Goal: Task Accomplishment & Management: Manage account settings

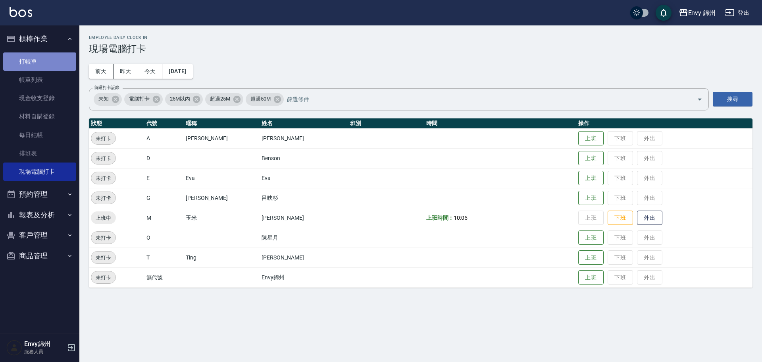
click at [13, 59] on link "打帳單" at bounding box center [39, 61] width 73 height 18
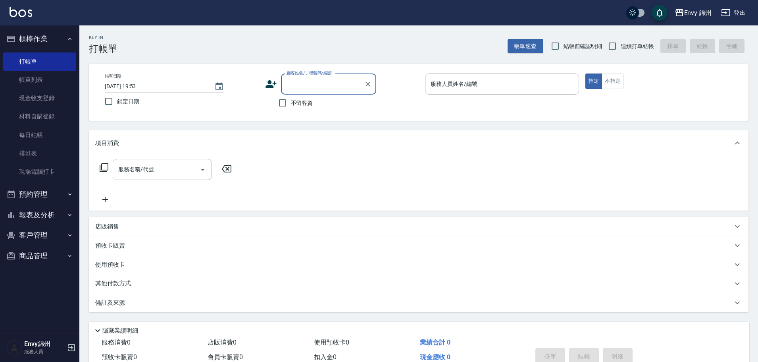
type input "x"
click at [326, 100] on li "[PERSON_NAME]/[PERSON_NAME]/" at bounding box center [328, 104] width 95 height 13
type input "[PERSON_NAME]/[PERSON_NAME]/"
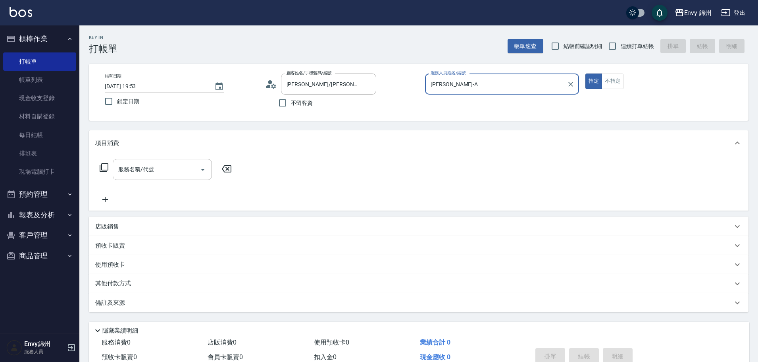
type input "[PERSON_NAME]-A"
click at [155, 164] on input "服務名稱/代號" at bounding box center [156, 169] width 80 height 14
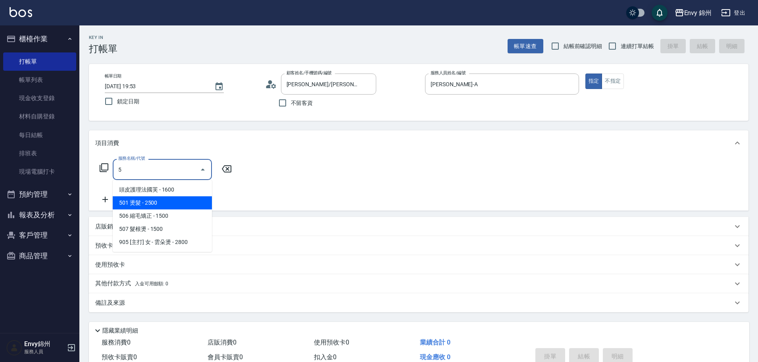
click at [148, 205] on span "501 燙髮 - 2500" at bounding box center [162, 202] width 99 height 13
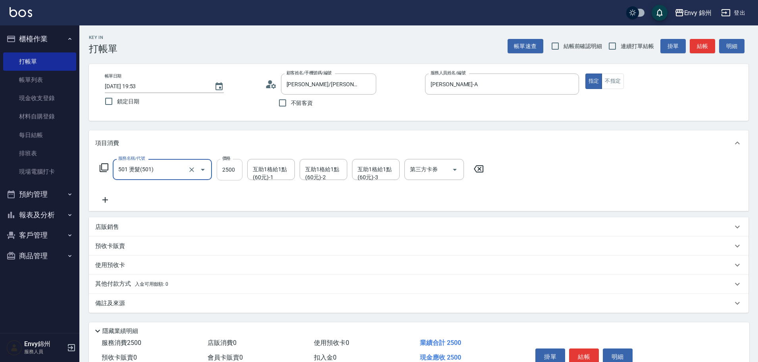
type input "501 燙髮(501)"
click at [232, 171] on input "2500" at bounding box center [230, 169] width 26 height 21
type input "3500"
click at [101, 201] on icon at bounding box center [105, 200] width 20 height 10
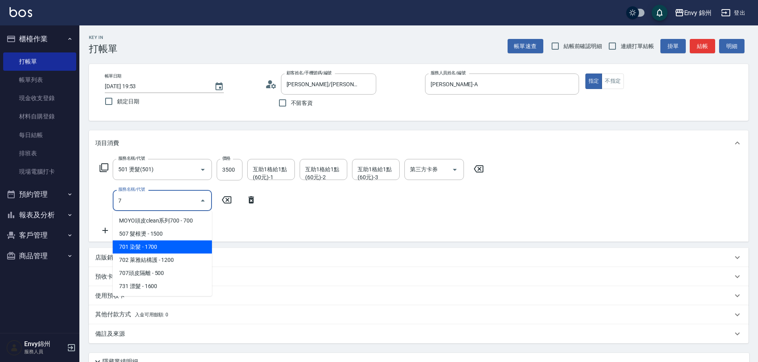
click at [166, 247] on span "701 染髮 - 1700" at bounding box center [162, 246] width 99 height 13
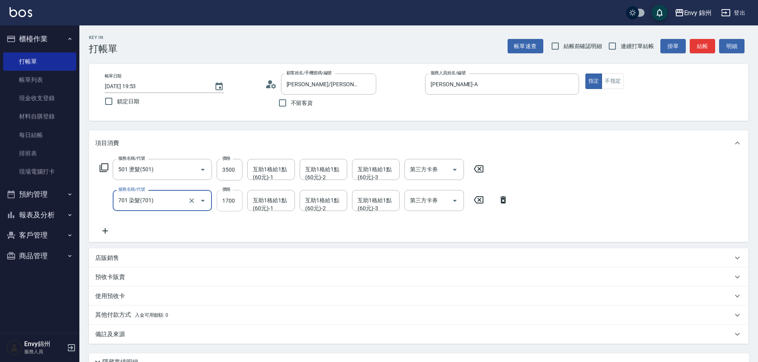
type input "701 染髮(701)"
click at [236, 199] on input "1700" at bounding box center [230, 200] width 26 height 21
type input "4000"
click at [105, 233] on icon at bounding box center [105, 231] width 6 height 6
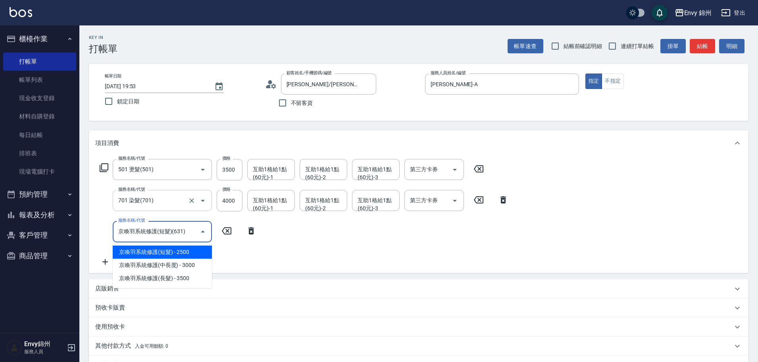
type input "京喚羽系統修護(短髮)(631)"
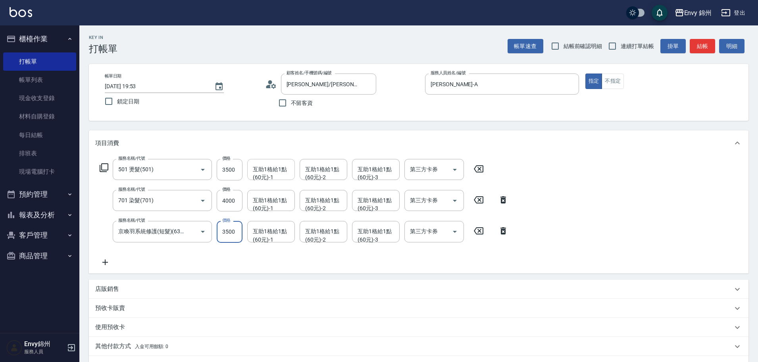
type input "3500"
click at [259, 173] on div "互助1格給1點(60元)-1 互助1格給1點(60元)-1" at bounding box center [271, 169] width 48 height 21
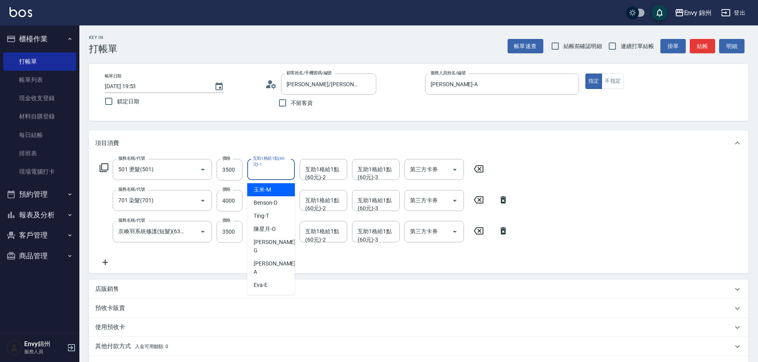
click at [272, 192] on div "玉米 -M" at bounding box center [271, 189] width 48 height 13
type input "玉米-M"
click at [333, 165] on div "互助1格給1點(60元)-2 互助1格給1點(60元)-2" at bounding box center [324, 169] width 48 height 21
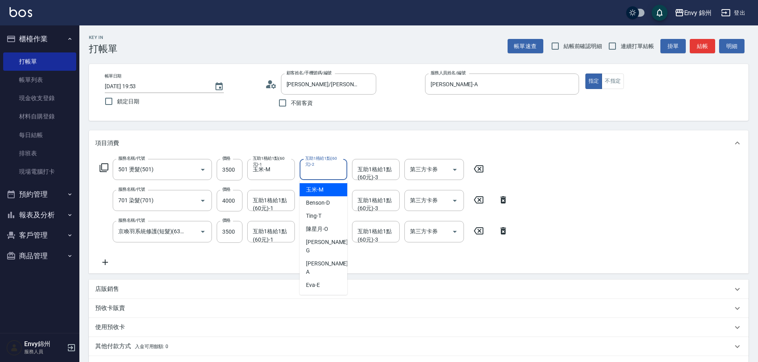
click at [324, 188] on div "玉米 -M" at bounding box center [324, 189] width 48 height 13
type input "玉米-M"
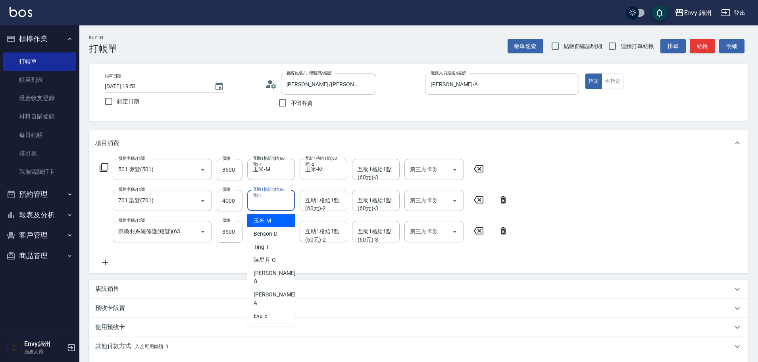
click at [259, 199] on div "互助1格給1點(60元)-1 互助1格給1點(60元)-1" at bounding box center [271, 200] width 48 height 21
click at [364, 175] on div "互助1格給1點(60元)-3 互助1格給1點(60元)-3" at bounding box center [376, 169] width 48 height 21
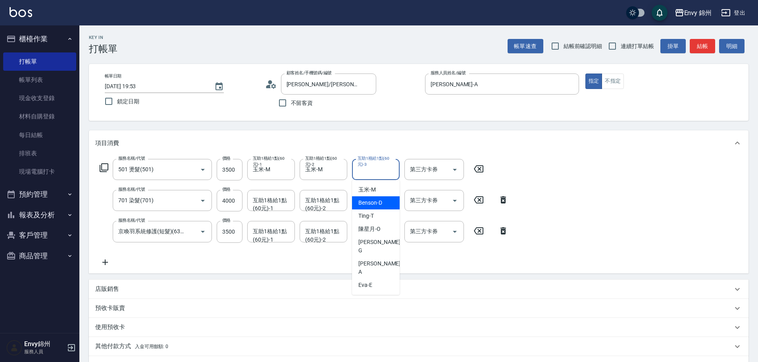
click at [362, 192] on span "玉米 -M" at bounding box center [367, 189] width 17 height 8
type input "玉米-M"
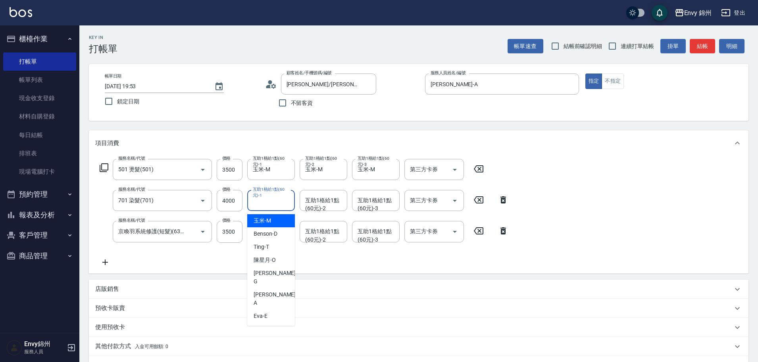
click at [267, 206] on div "互助1格給1點(60元)-1 互助1格給1點(60元)-1" at bounding box center [271, 200] width 48 height 21
click at [281, 220] on div "玉米 -M" at bounding box center [271, 220] width 48 height 13
type input "玉米-M"
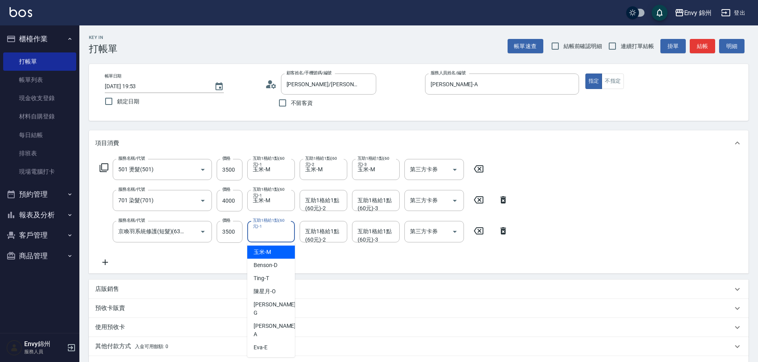
click at [270, 233] on div "互助1格給1點(60元)-1 互助1格給1點(60元)-1" at bounding box center [271, 231] width 48 height 21
click at [270, 253] on span "玉米 -M" at bounding box center [262, 252] width 17 height 8
type input "玉米-M"
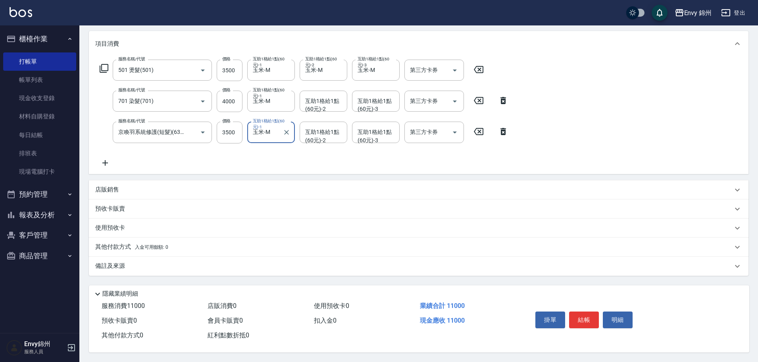
click at [157, 185] on div "店販銷售" at bounding box center [414, 189] width 638 height 8
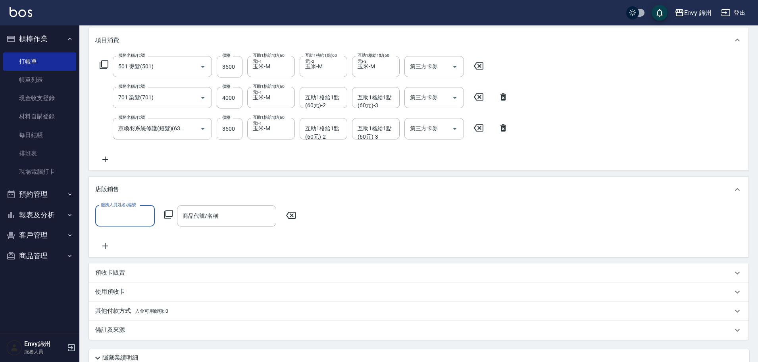
scroll to position [0, 0]
click at [128, 214] on input "服務人員姓名/編號" at bounding box center [125, 216] width 52 height 14
click at [132, 303] on div "[PERSON_NAME] -A" at bounding box center [125, 313] width 60 height 21
type input "[PERSON_NAME]-A"
click at [172, 208] on div "服務人員姓名/編號 [PERSON_NAME]-A 服務人員姓名/編號 商品代號/名稱 商品代號/名稱" at bounding box center [198, 215] width 206 height 21
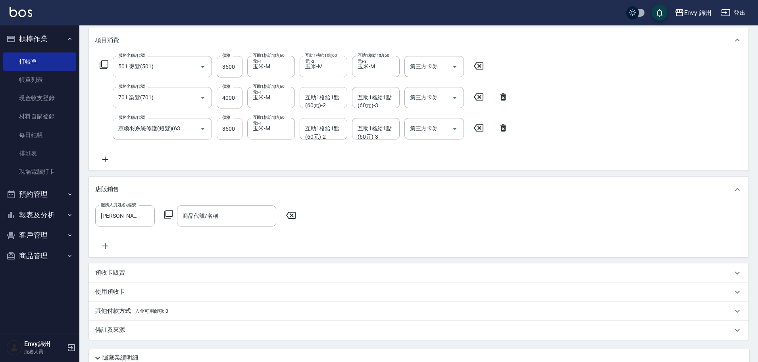
click at [166, 214] on icon at bounding box center [168, 214] width 9 height 9
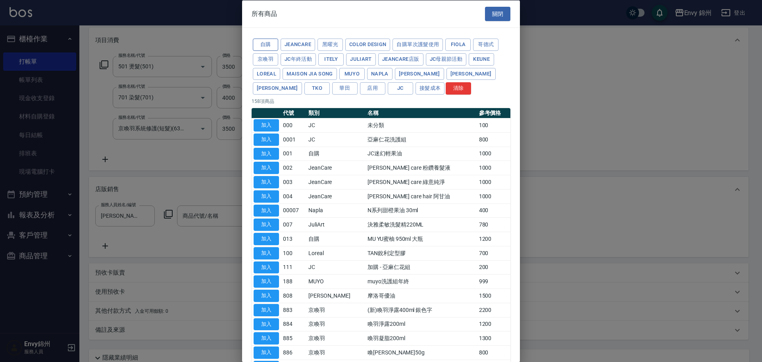
click at [270, 43] on button "自購" at bounding box center [265, 45] width 25 height 12
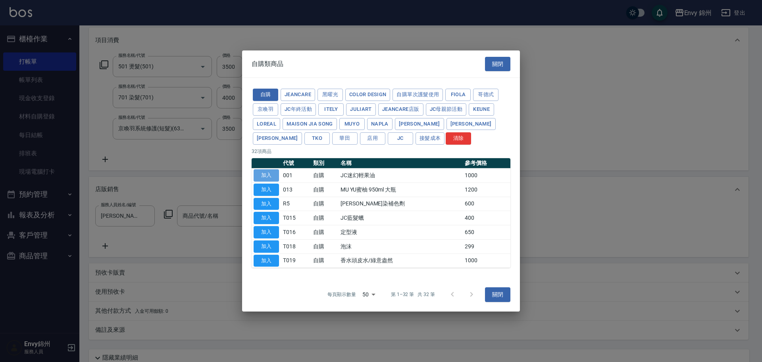
click at [277, 176] on button "加入" at bounding box center [266, 175] width 25 height 12
type input "JC迷幻輕果油"
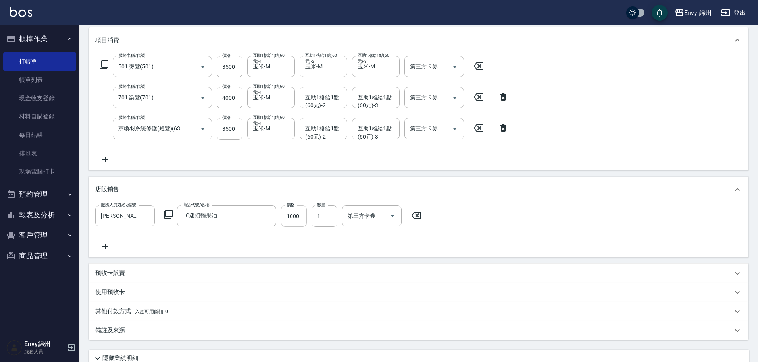
click at [298, 218] on input "1000" at bounding box center [294, 215] width 26 height 21
type input "750"
click at [322, 213] on input "1" at bounding box center [325, 215] width 26 height 21
type input "2"
click at [105, 247] on icon at bounding box center [105, 246] width 6 height 6
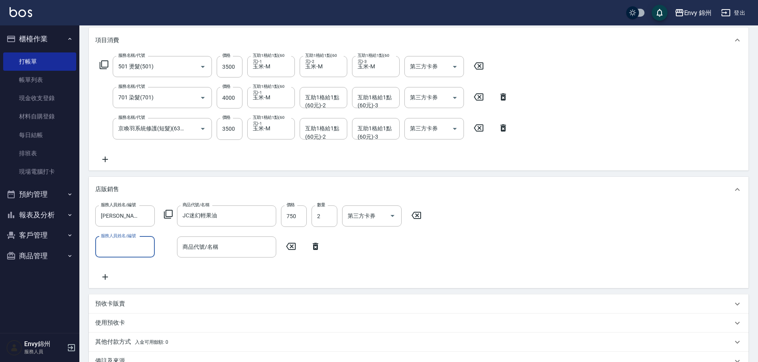
click at [165, 215] on icon at bounding box center [168, 214] width 9 height 9
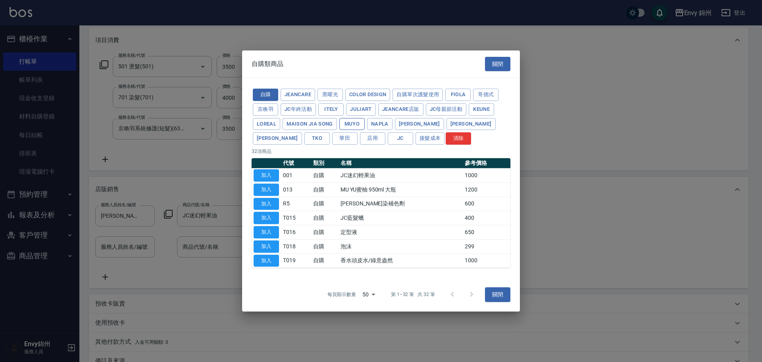
click at [353, 124] on button "MUYO" at bounding box center [352, 124] width 25 height 12
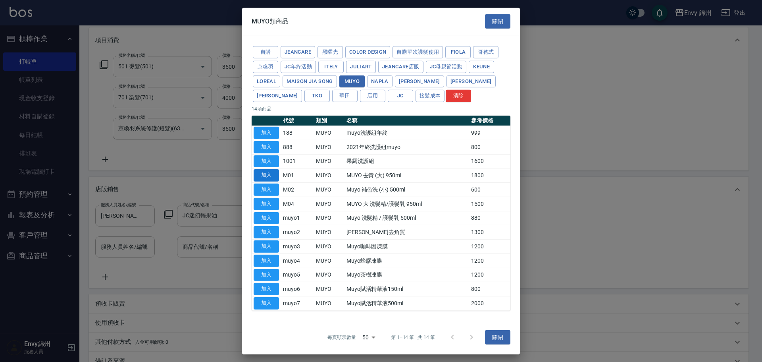
click at [264, 174] on button "加入" at bounding box center [266, 175] width 25 height 12
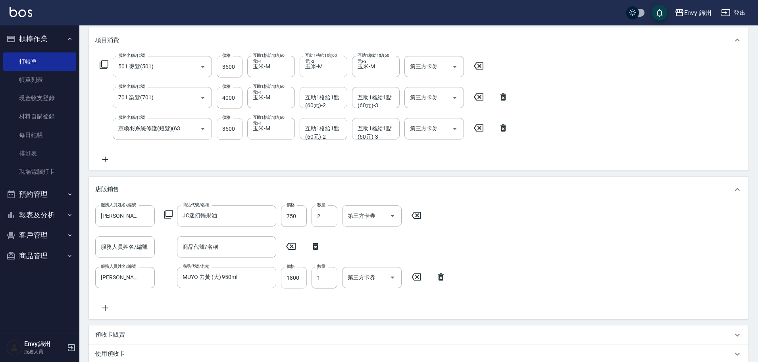
click at [298, 279] on input "1800" at bounding box center [294, 277] width 26 height 21
type input "1499"
click at [315, 247] on icon at bounding box center [316, 246] width 20 height 10
type input "[PERSON_NAME]-A"
type input "MUYO 去黃 (大) 950ml"
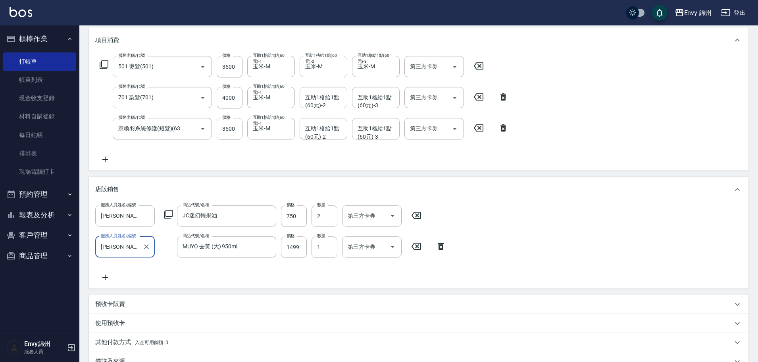
scroll to position [202, 0]
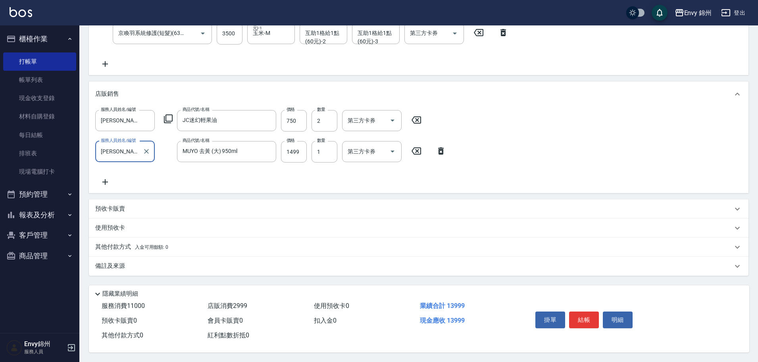
click at [190, 262] on div "備註及來源" at bounding box center [414, 266] width 638 height 8
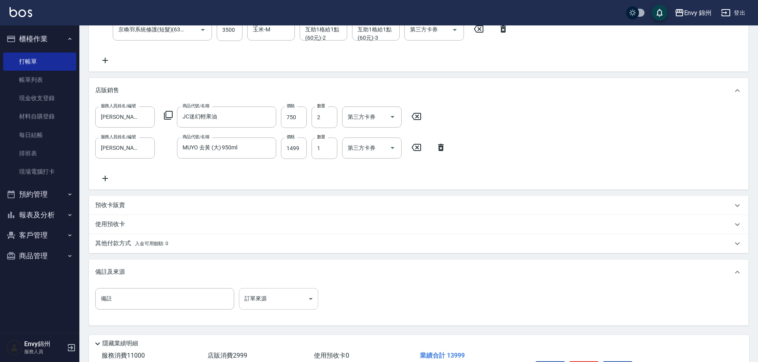
drag, startPoint x: 297, startPoint y: 312, endPoint x: 297, endPoint y: 307, distance: 4.4
click at [297, 309] on div "備註 備註 訂單來源 ​ 訂單來源" at bounding box center [418, 303] width 647 height 31
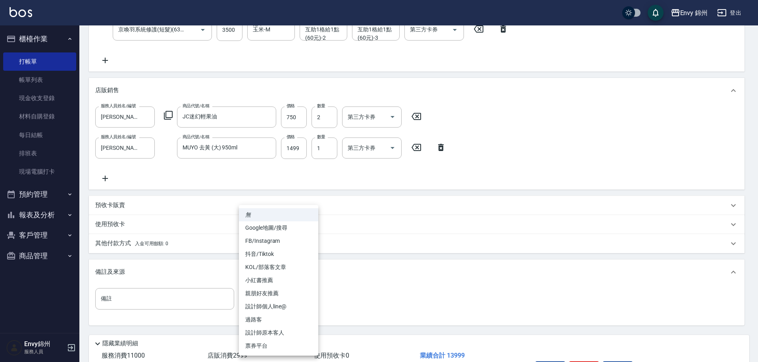
click at [297, 301] on body "Envy 錦州 登出 櫃檯作業 打帳單 帳單列表 現金收支登錄 材料自購登錄 每日結帳 排班表 現場電腦打卡 預約管理 預約管理 單日預約紀錄 單週預約紀錄 …" at bounding box center [379, 104] width 758 height 613
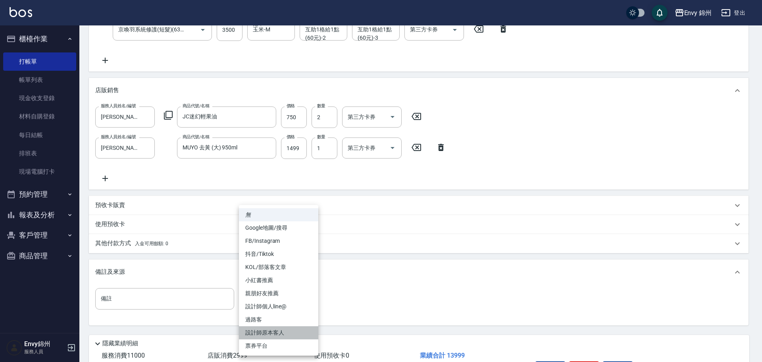
click at [300, 331] on li "設計師原本客人" at bounding box center [278, 332] width 79 height 13
type input "設計師原本客人"
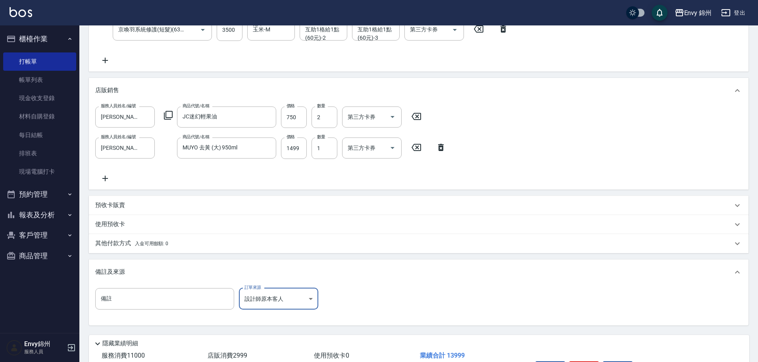
click at [189, 244] on div "其他付款方式 入金可用餘額: 0" at bounding box center [414, 243] width 638 height 9
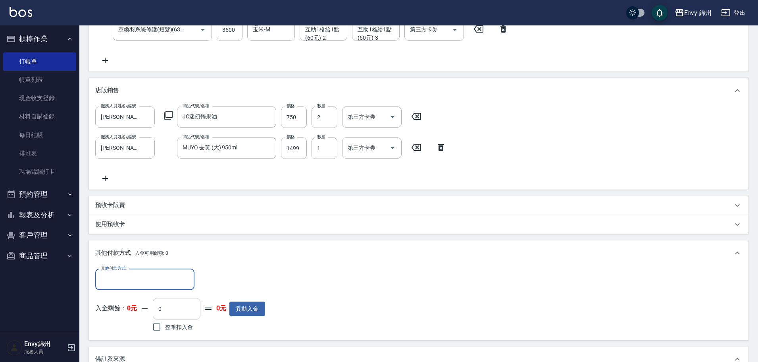
scroll to position [0, 0]
click at [176, 273] on input "其他付款方式" at bounding box center [145, 279] width 92 height 14
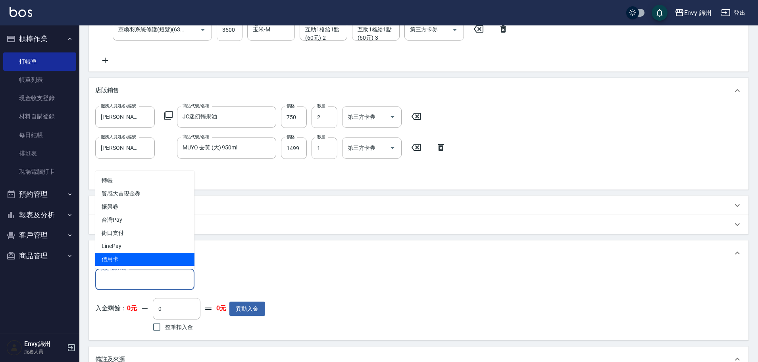
click at [173, 260] on span "信用卡" at bounding box center [144, 259] width 99 height 13
type input "信用卡"
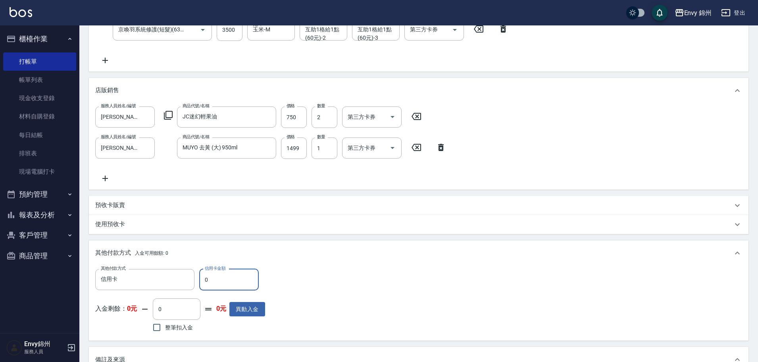
drag, startPoint x: 213, startPoint y: 281, endPoint x: 195, endPoint y: 282, distance: 17.5
click at [195, 282] on div "其他付款方式 信用卡 其他付款方式 信用卡金額 0 信用卡金額" at bounding box center [180, 279] width 170 height 21
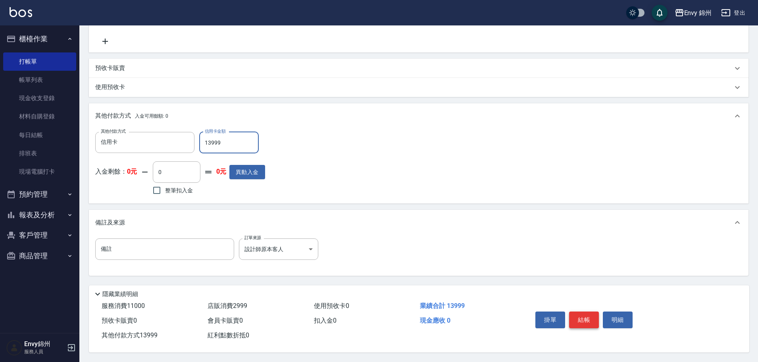
type input "13999"
click at [581, 311] on button "結帳" at bounding box center [584, 319] width 30 height 17
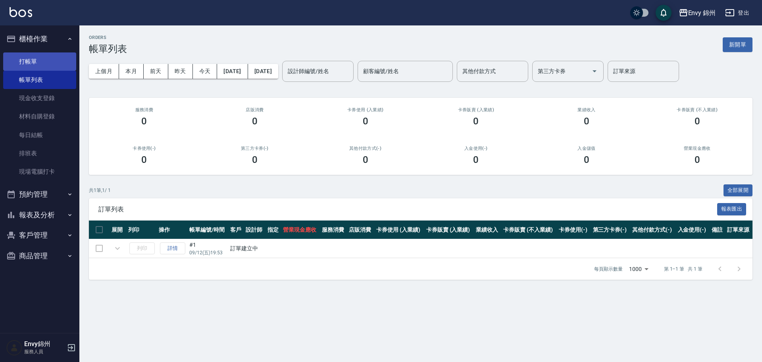
click at [27, 62] on link "打帳單" at bounding box center [39, 61] width 73 height 18
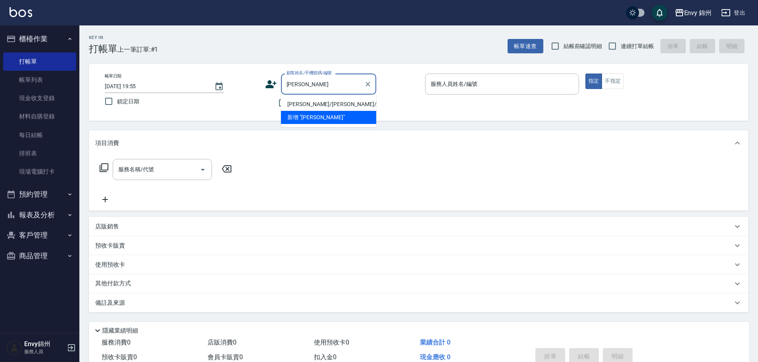
click at [334, 104] on li "[PERSON_NAME]/[PERSON_NAME]/null" at bounding box center [328, 104] width 95 height 13
type input "[PERSON_NAME]/[PERSON_NAME]/null"
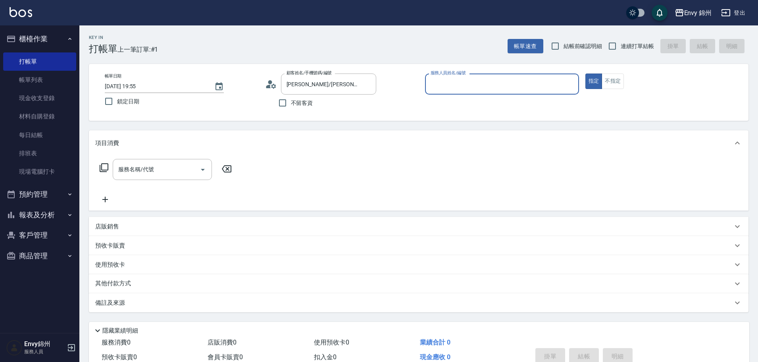
type input "[PERSON_NAME]-A"
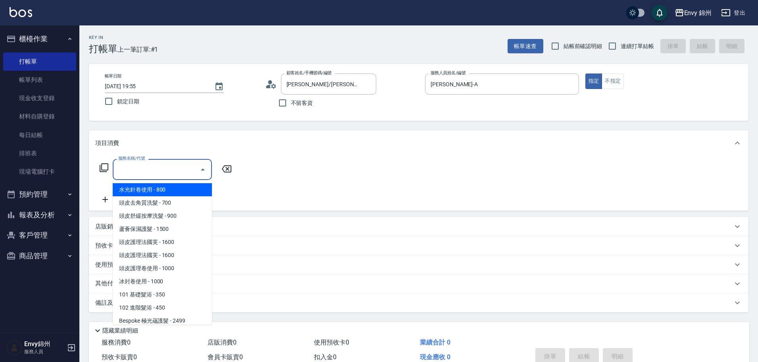
click at [176, 163] on input "服務名稱/代號" at bounding box center [156, 169] width 80 height 14
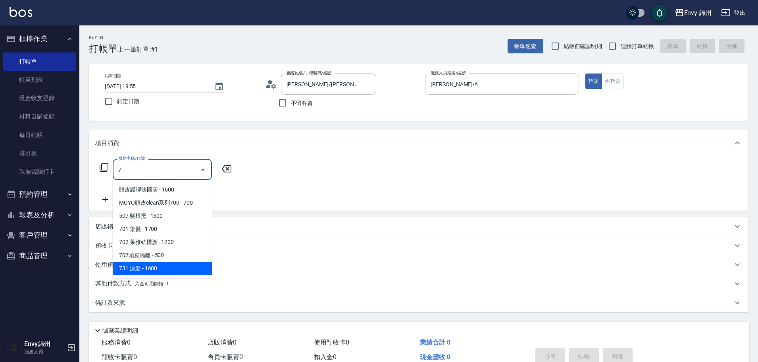
click at [158, 267] on span "731 漂髮 - 1600" at bounding box center [162, 268] width 99 height 13
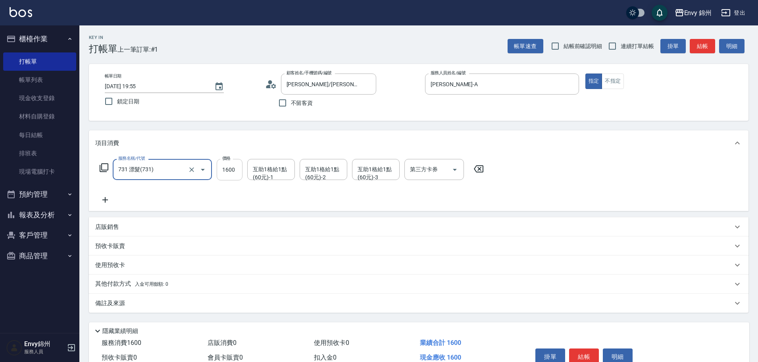
type input "731 漂髮(731)"
click at [231, 167] on input "1600" at bounding box center [230, 169] width 26 height 21
type input "5500"
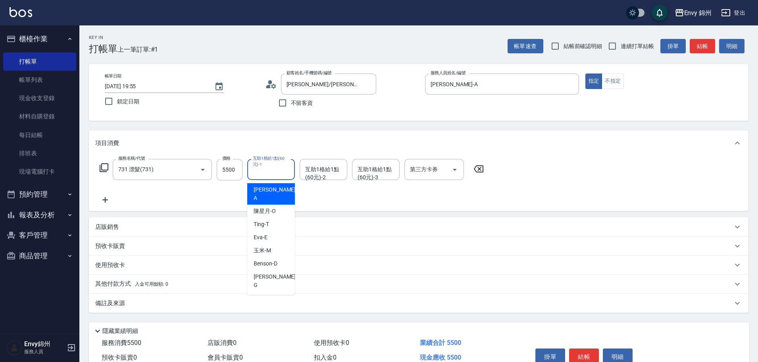
click at [271, 174] on input "互助1格給1點(60元)-1" at bounding box center [271, 169] width 41 height 14
click at [275, 244] on div "玉米 -M" at bounding box center [271, 250] width 48 height 13
type input "玉米-M"
click at [287, 168] on icon "Clear" at bounding box center [287, 170] width 8 height 8
click at [231, 168] on input "5500" at bounding box center [230, 169] width 26 height 21
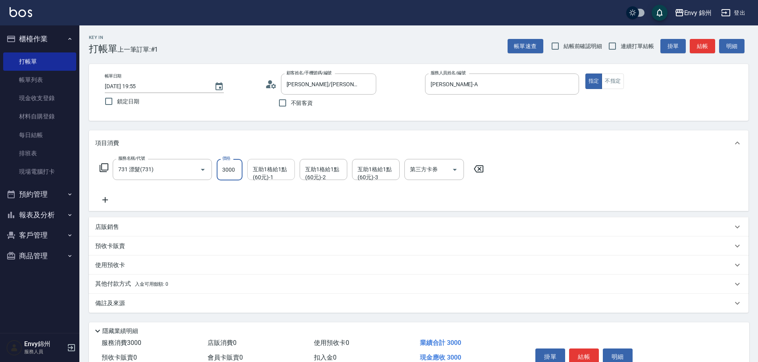
type input "3000"
click at [104, 197] on icon at bounding box center [105, 200] width 20 height 10
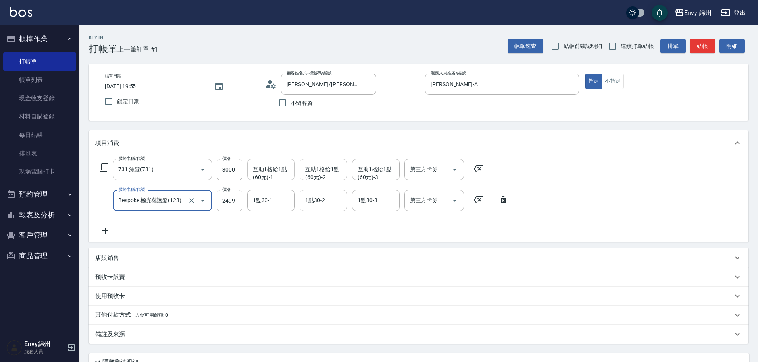
type input "Bespoke 極光蘊護髮(123)"
click at [224, 199] on input "2499" at bounding box center [230, 200] width 26 height 21
type input "2500"
click at [268, 174] on div "互助1格給1點(60元)-1 互助1格給1點(60元)-1" at bounding box center [271, 169] width 48 height 21
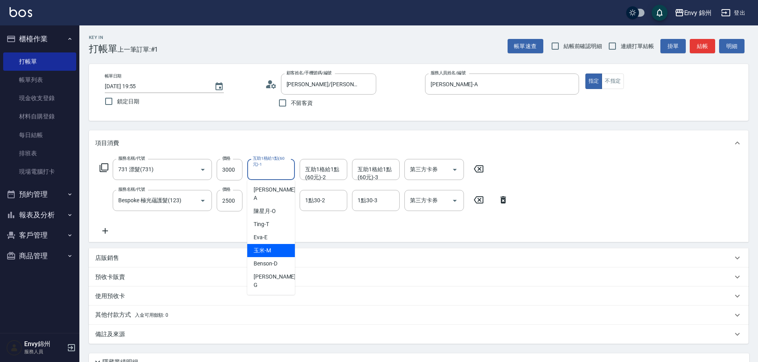
click at [270, 246] on span "玉米 -M" at bounding box center [262, 250] width 17 height 8
type input "玉米-M"
click at [286, 170] on icon "Clear" at bounding box center [287, 170] width 8 height 8
click at [268, 168] on input "互助1格給1點(60元)-1" at bounding box center [271, 169] width 41 height 14
click at [272, 218] on div "Ting -T" at bounding box center [271, 224] width 48 height 13
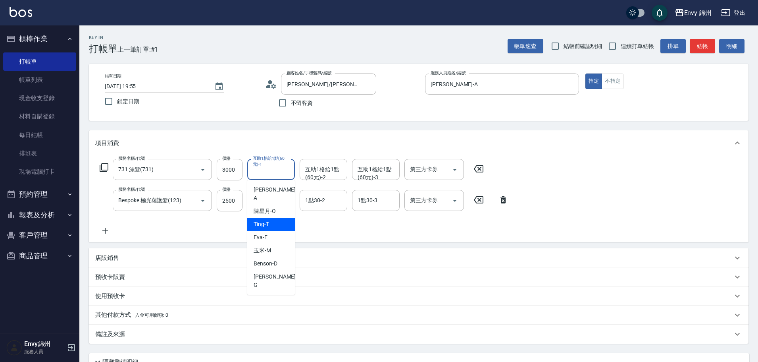
type input "Ting-T"
click at [327, 173] on div "互助1格給1點(60元)-2 互助1格給1點(60元)-2" at bounding box center [324, 169] width 48 height 21
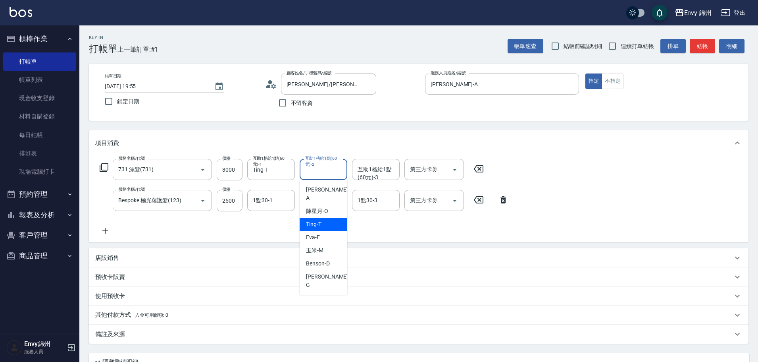
click at [329, 220] on div "Ting -T" at bounding box center [324, 224] width 48 height 13
type input "Ting-T"
click at [367, 177] on div "互助1格給1點(60元)-3" at bounding box center [376, 169] width 48 height 21
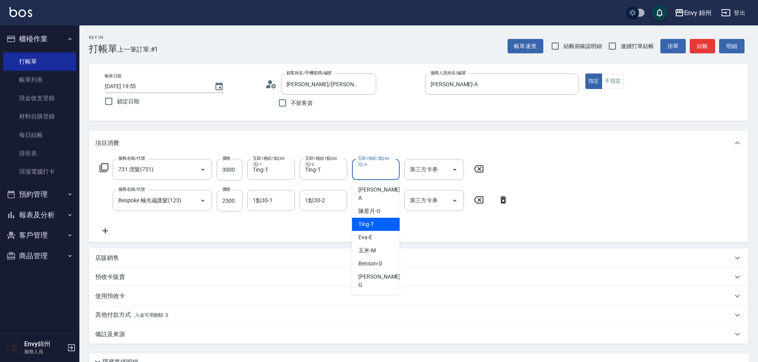
click at [373, 220] on span "Ting -T" at bounding box center [366, 224] width 15 height 8
type input "Ting-T"
click at [253, 204] on input "1點30-1" at bounding box center [271, 200] width 41 height 14
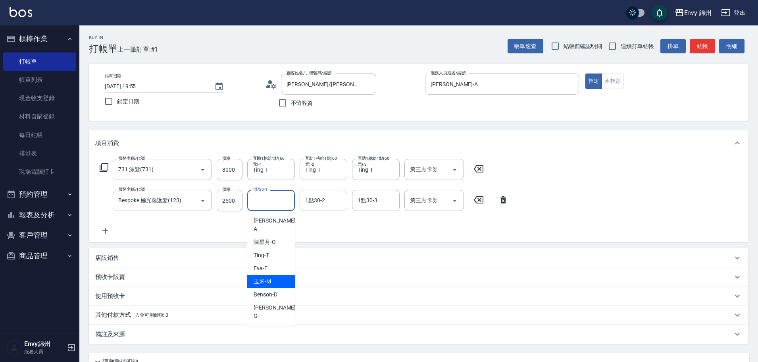
click at [268, 277] on span "玉米 -M" at bounding box center [262, 281] width 17 height 8
type input "玉米-M"
click at [317, 206] on input "1點30-2" at bounding box center [323, 200] width 41 height 14
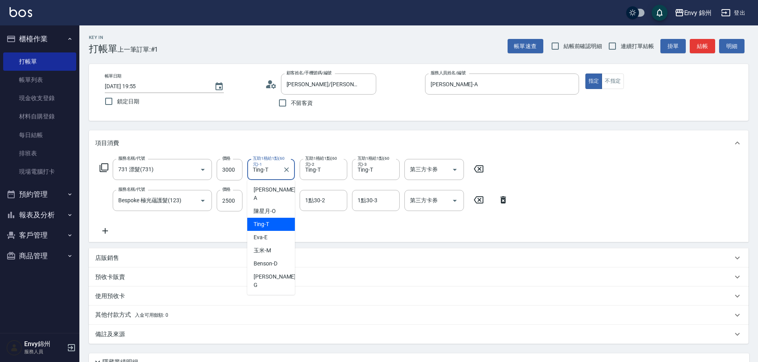
click at [276, 171] on input "Ting-T" at bounding box center [265, 169] width 29 height 14
click at [275, 244] on div "玉米 -M" at bounding box center [271, 250] width 48 height 13
type input "玉米-M"
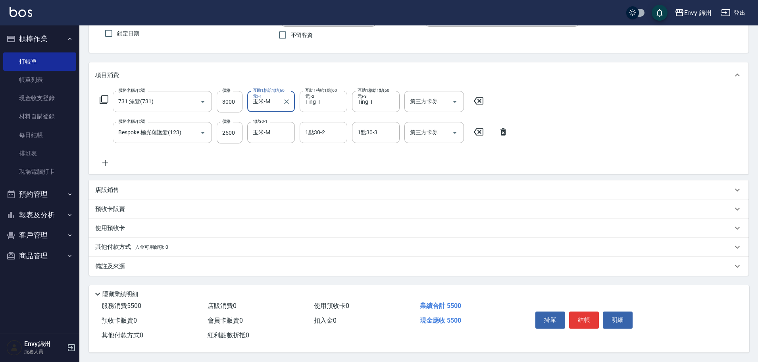
click at [216, 257] on div "備註及來源" at bounding box center [419, 266] width 660 height 19
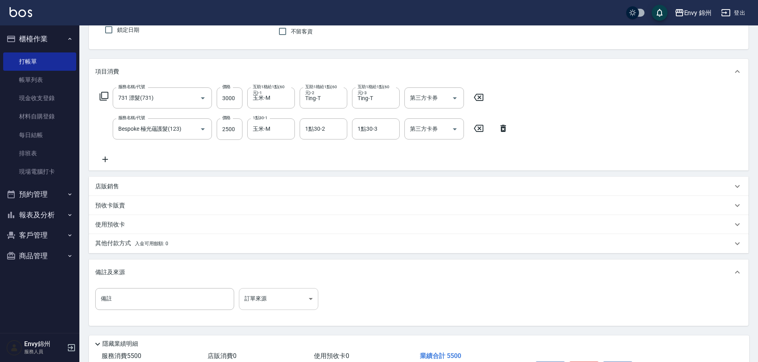
click at [265, 295] on body "Envy 錦州 登出 櫃檯作業 打帳單 帳單列表 現金收支登錄 材料自購登錄 每日結帳 排班表 現場電腦打卡 預約管理 預約管理 單日預約紀錄 單週預約紀錄 …" at bounding box center [379, 170] width 758 height 483
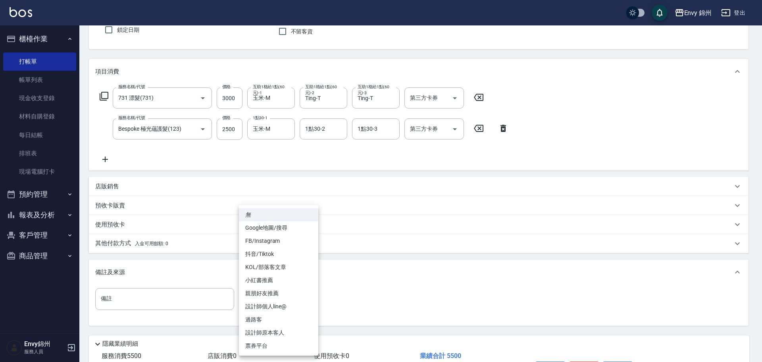
click at [292, 332] on li "設計師原本客人" at bounding box center [278, 332] width 79 height 13
type input "設計師原本客人"
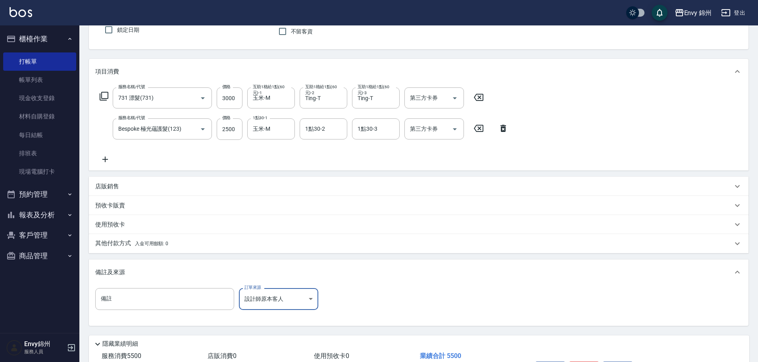
click at [193, 248] on div "其他付款方式 入金可用餘額: 0" at bounding box center [414, 243] width 638 height 9
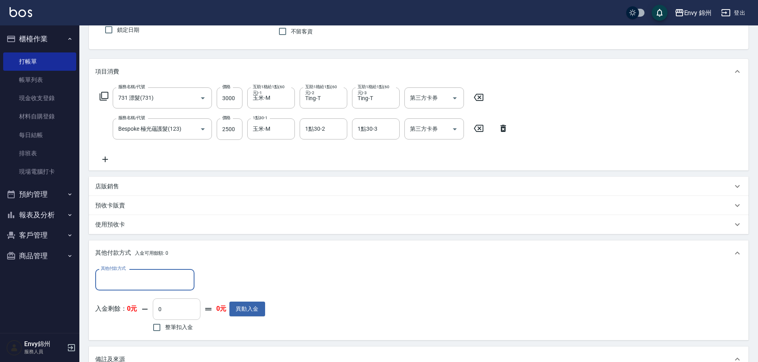
scroll to position [0, 0]
click at [159, 281] on input "其他付款方式" at bounding box center [145, 279] width 92 height 14
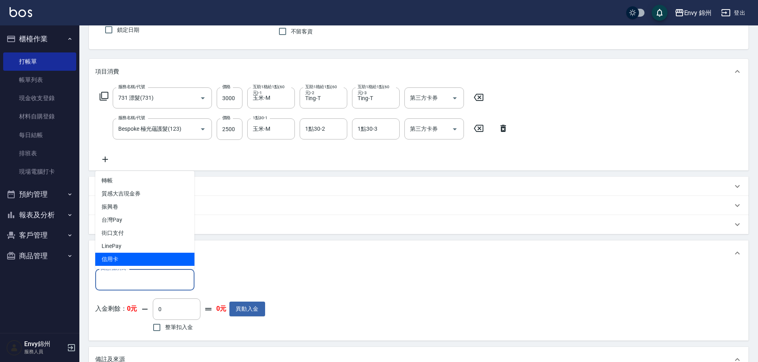
click at [172, 258] on span "信用卡" at bounding box center [144, 259] width 99 height 13
type input "信用卡"
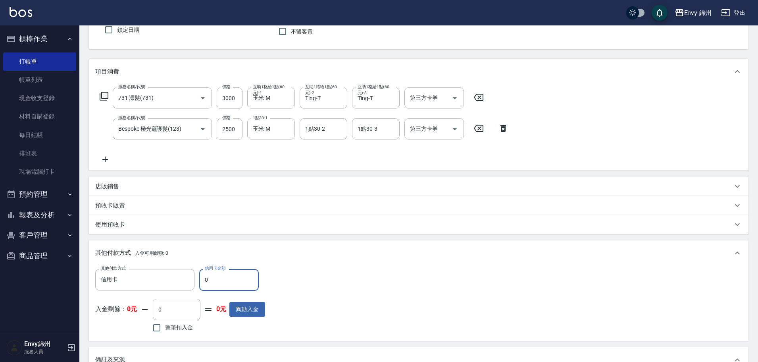
drag, startPoint x: 220, startPoint y: 276, endPoint x: 195, endPoint y: 284, distance: 26.8
click at [195, 284] on div "其他付款方式 信用卡 其他付款方式 信用卡金額 0 信用卡金額" at bounding box center [180, 279] width 170 height 21
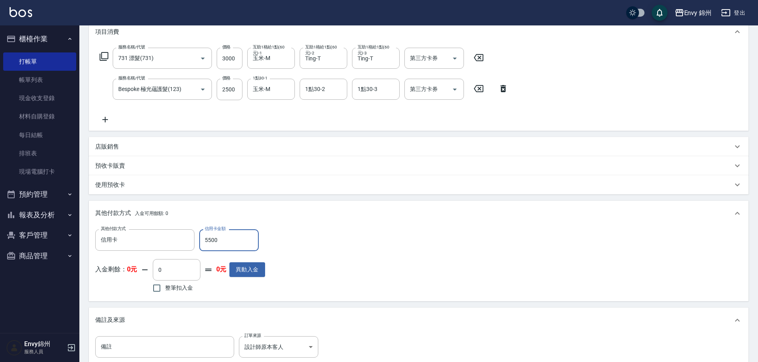
scroll to position [212, 0]
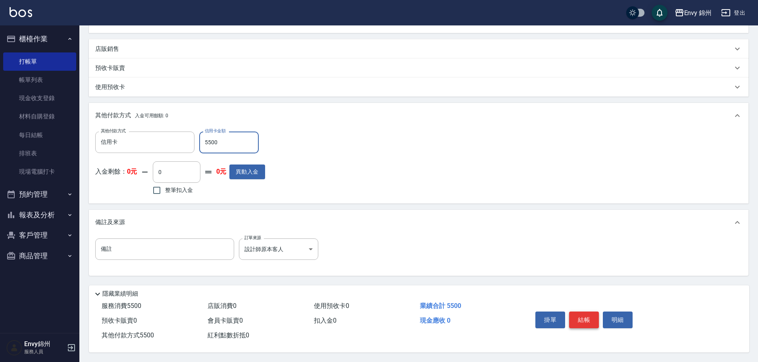
type input "5500"
click at [580, 316] on button "結帳" at bounding box center [584, 319] width 30 height 17
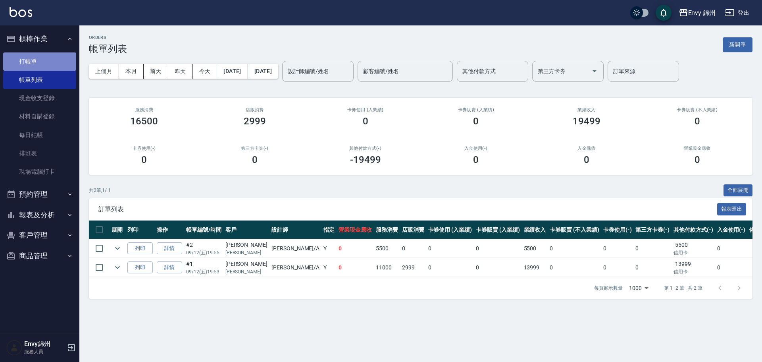
click at [24, 61] on link "打帳單" at bounding box center [39, 61] width 73 height 18
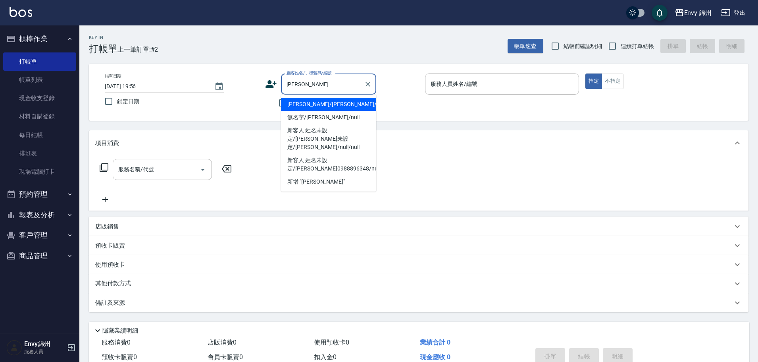
click at [345, 104] on li "[PERSON_NAME]/[PERSON_NAME]/null" at bounding box center [328, 104] width 95 height 13
type input "[PERSON_NAME]/[PERSON_NAME]/null"
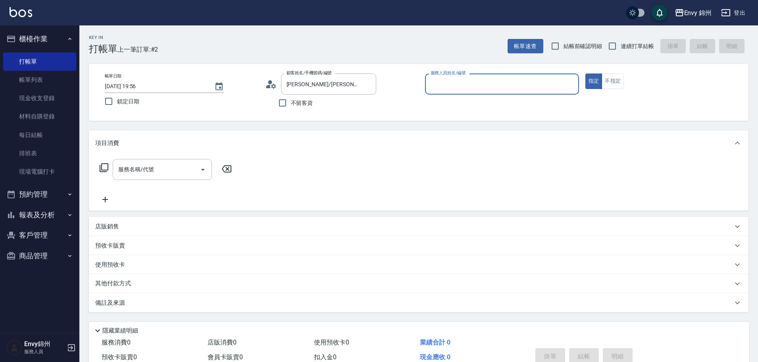
type input "[PERSON_NAME]-A"
click at [168, 164] on input "服務名稱/代號" at bounding box center [156, 169] width 80 height 14
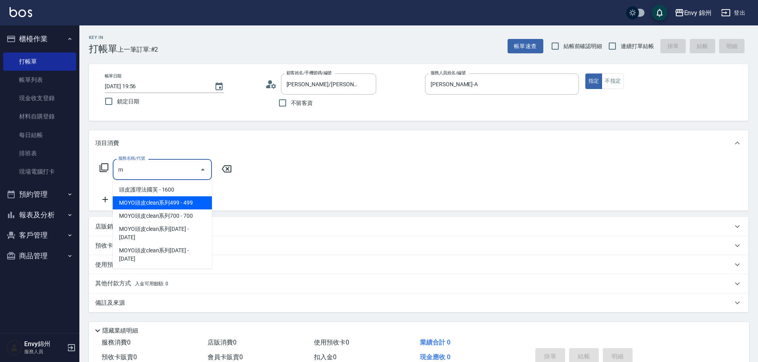
click at [157, 204] on span "MOYO頭皮clean系列499 - 499" at bounding box center [162, 202] width 99 height 13
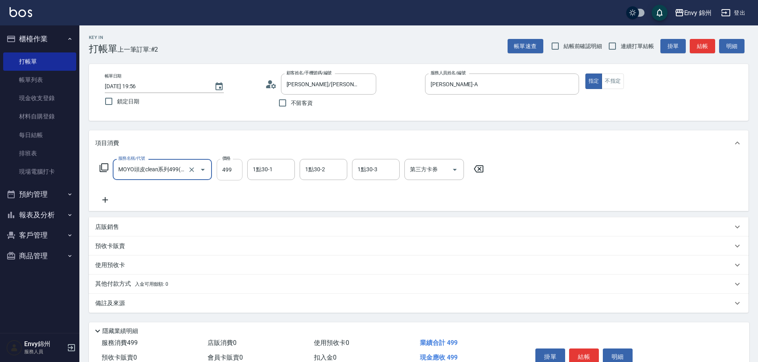
type input "MOYO頭皮clean系列499(405)"
click at [228, 168] on input "499" at bounding box center [230, 169] width 26 height 21
type input "699"
click at [259, 176] on input "1點30-1" at bounding box center [271, 169] width 41 height 14
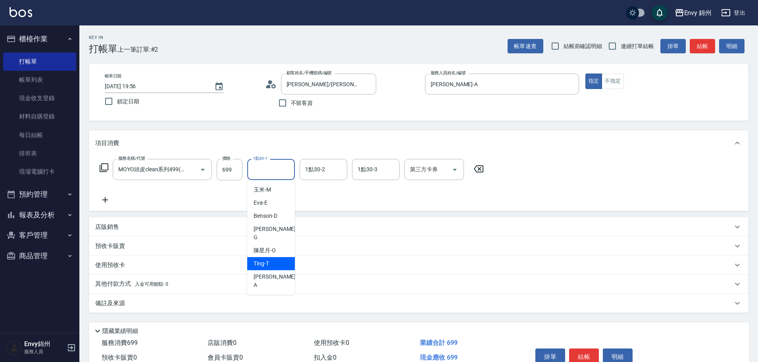
click at [276, 257] on div "Ting -T" at bounding box center [271, 263] width 48 height 13
type input "Ting-T"
click at [236, 306] on div "備註及來源" at bounding box center [414, 303] width 638 height 8
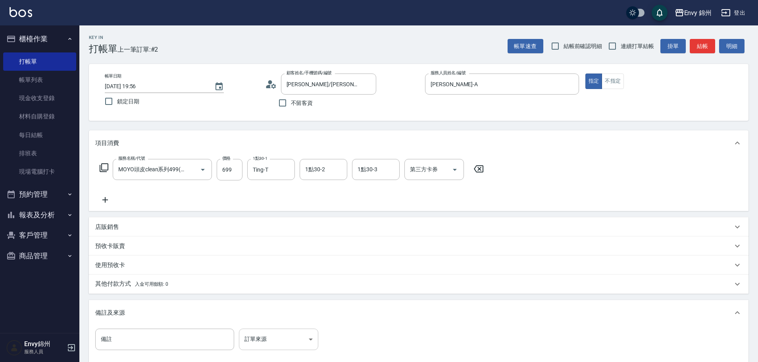
click at [283, 339] on body "Envy 錦州 登出 櫃檯作業 打帳單 帳單列表 現金收支登錄 材料自購登錄 每日結帳 排班表 現場電腦打卡 預約管理 預約管理 單日預約紀錄 單週預約紀錄 …" at bounding box center [379, 226] width 758 height 452
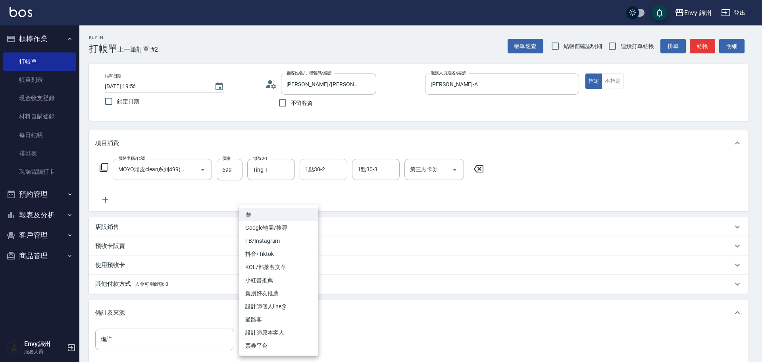
click at [281, 333] on li "設計師原本客人" at bounding box center [278, 332] width 79 height 13
type input "設計師原本客人"
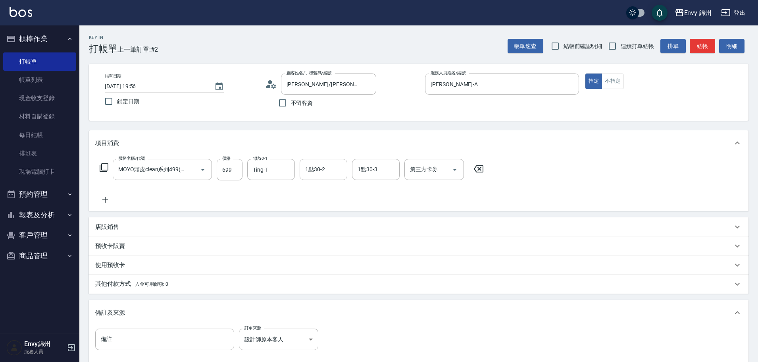
click at [159, 287] on p "其他付款方式 入金可用餘額: 0" at bounding box center [131, 284] width 73 height 9
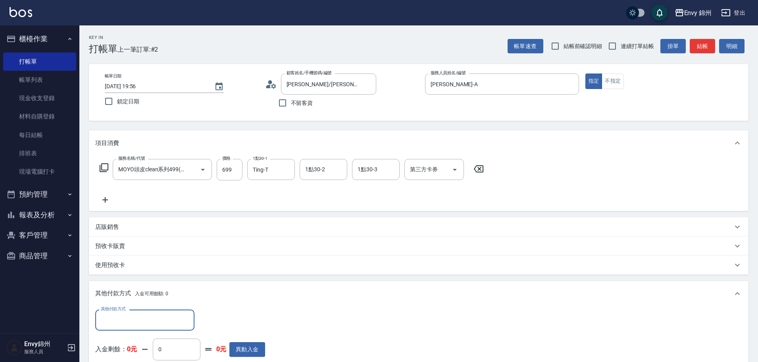
click at [173, 314] on input "其他付款方式" at bounding box center [145, 320] width 92 height 14
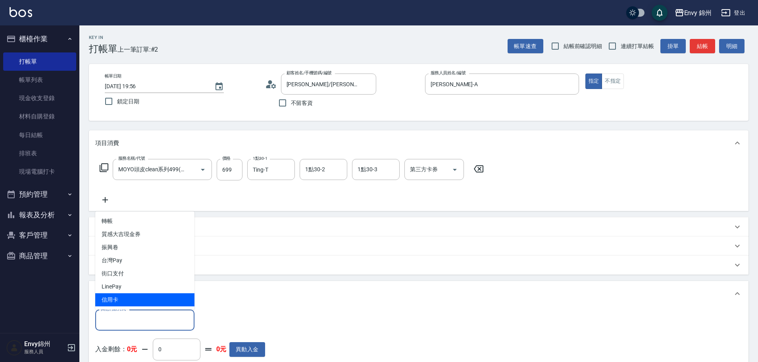
click at [173, 300] on span "信用卡" at bounding box center [144, 299] width 99 height 13
type input "信用卡"
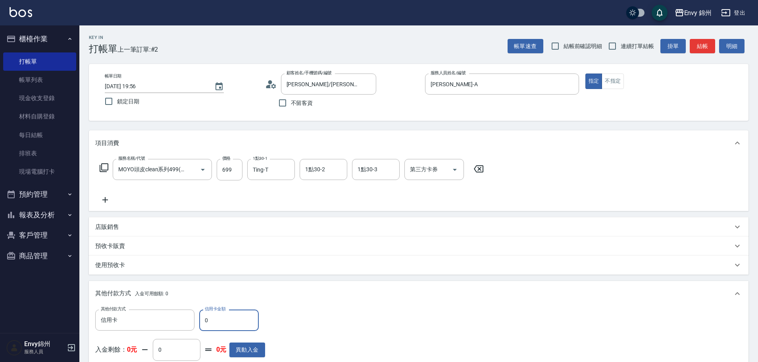
scroll to position [181, 0]
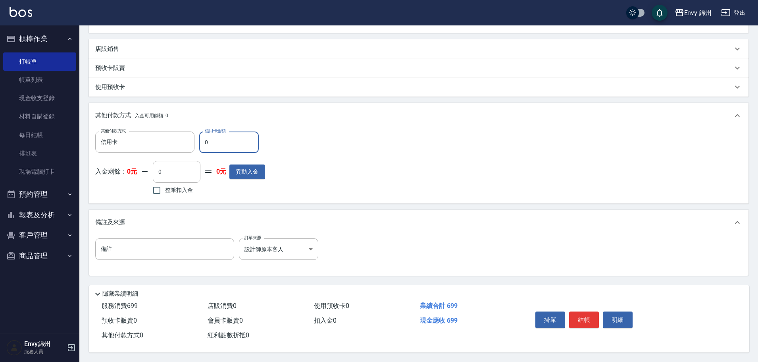
click at [581, 314] on button "結帳" at bounding box center [584, 319] width 30 height 17
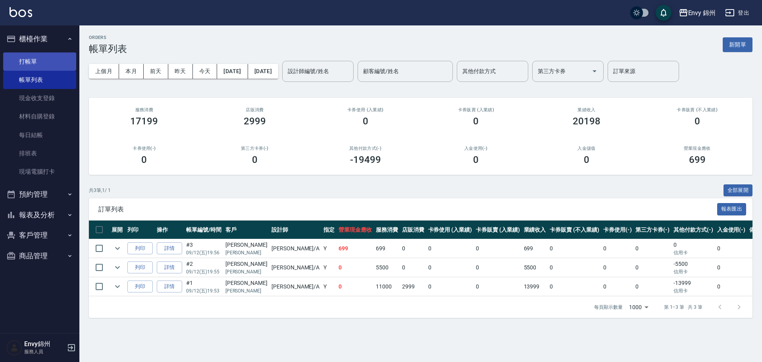
click at [44, 62] on link "打帳單" at bounding box center [39, 61] width 73 height 18
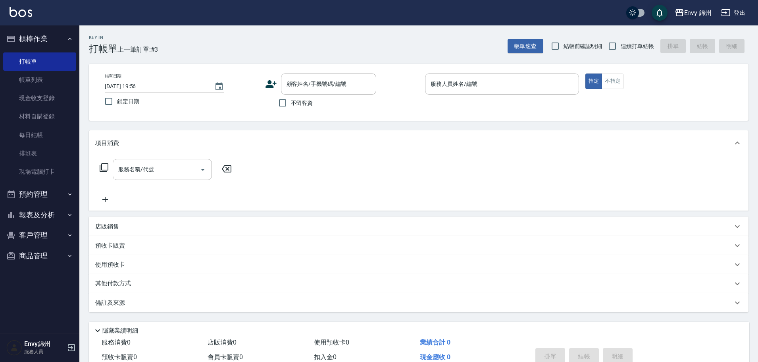
click at [274, 87] on icon at bounding box center [271, 84] width 12 height 12
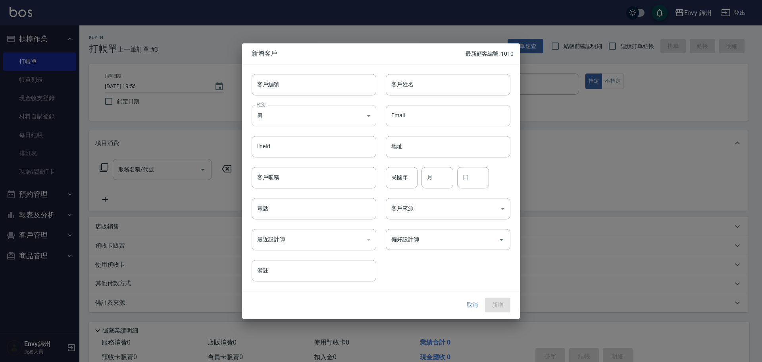
click at [292, 117] on body "Envy 錦州 登出 櫃檯作業 打帳單 帳單列表 現金收支登錄 材料自購登錄 每日結帳 排班表 現場電腦打卡 預約管理 預約管理 單日預約紀錄 單週預約紀錄 …" at bounding box center [381, 199] width 762 height 398
click at [296, 160] on li "女" at bounding box center [314, 162] width 125 height 13
type input "[DEMOGRAPHIC_DATA]"
click at [430, 77] on input "客戶姓名" at bounding box center [448, 84] width 125 height 21
type input "f"
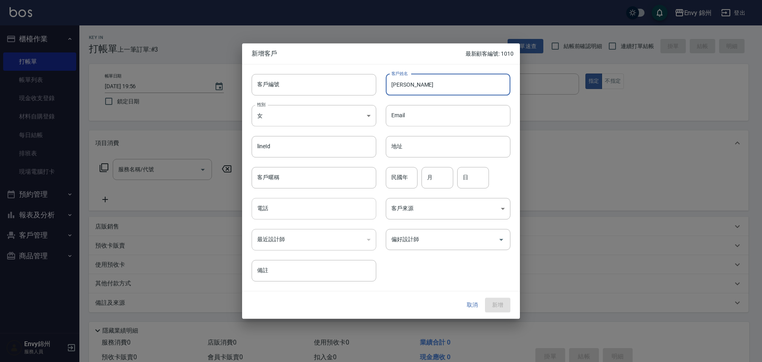
type input "[PERSON_NAME]"
click at [324, 199] on input "電話" at bounding box center [314, 208] width 125 height 21
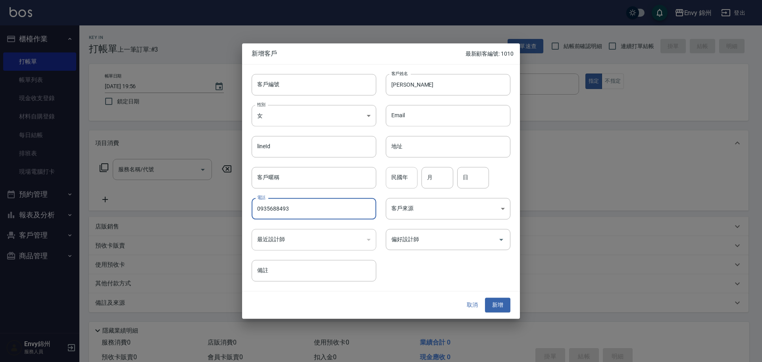
type input "0935688493"
click at [400, 184] on input "民國年" at bounding box center [402, 177] width 32 height 21
type input "75"
click at [434, 179] on input "月" at bounding box center [438, 177] width 32 height 21
type input "01"
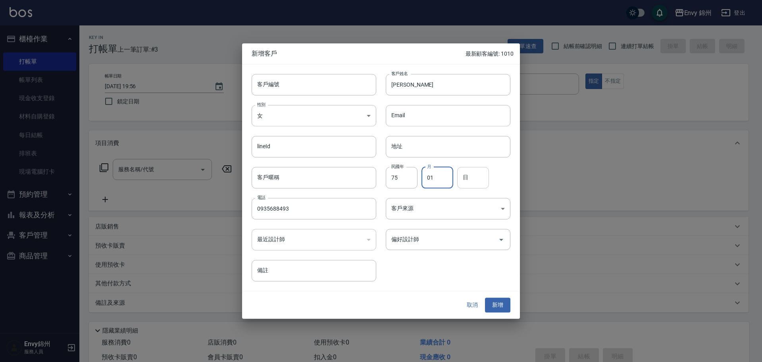
click at [464, 176] on input "日" at bounding box center [473, 177] width 32 height 21
type input "13"
click at [407, 236] on div "偏好設計師 偏好設計師" at bounding box center [448, 239] width 125 height 21
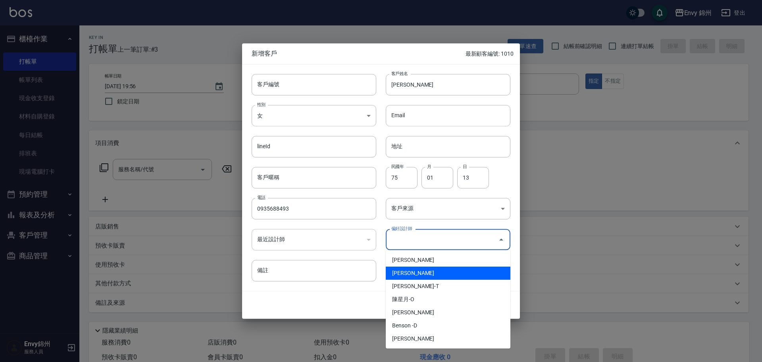
click at [415, 272] on li "[PERSON_NAME]" at bounding box center [448, 272] width 125 height 13
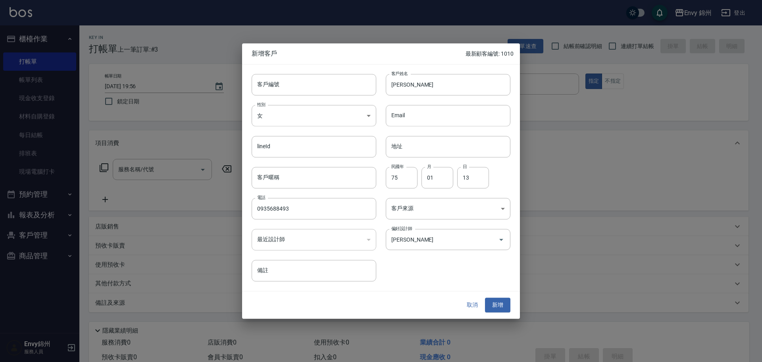
click at [450, 252] on div "客戶編號 客戶編號 客戶姓名 [PERSON_NAME]姓名 性別 女 [DEMOGRAPHIC_DATA] 性別 Email Email lineId li…" at bounding box center [376, 172] width 268 height 217
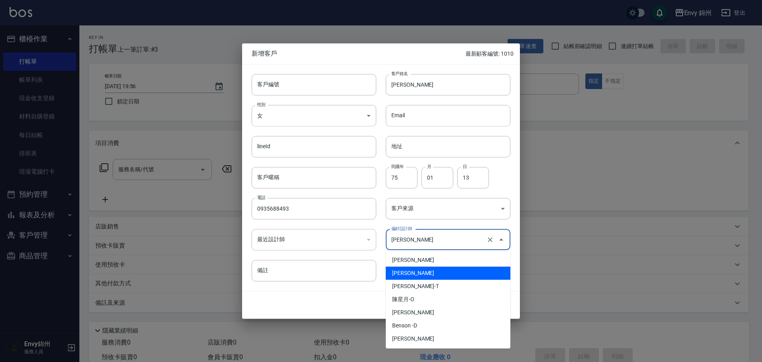
click at [453, 242] on input "[PERSON_NAME]" at bounding box center [437, 239] width 95 height 14
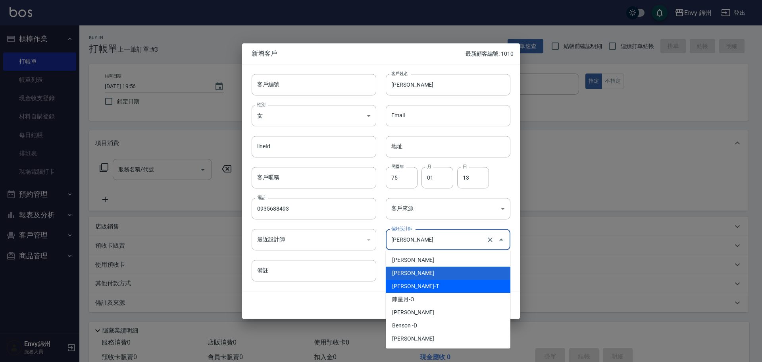
click at [434, 290] on li "[PERSON_NAME]-T" at bounding box center [448, 286] width 125 height 13
type input "[PERSON_NAME]"
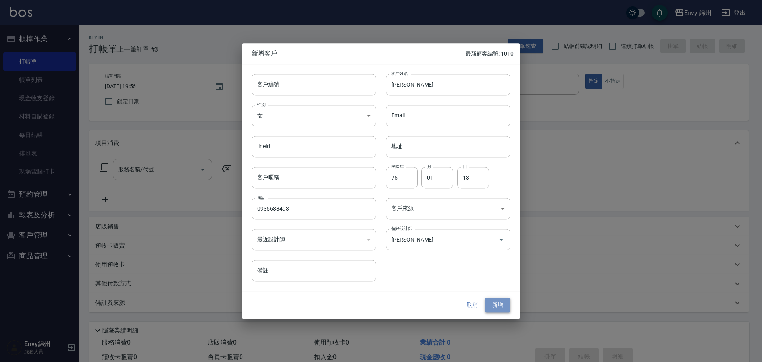
click at [502, 307] on button "新增" at bounding box center [497, 305] width 25 height 15
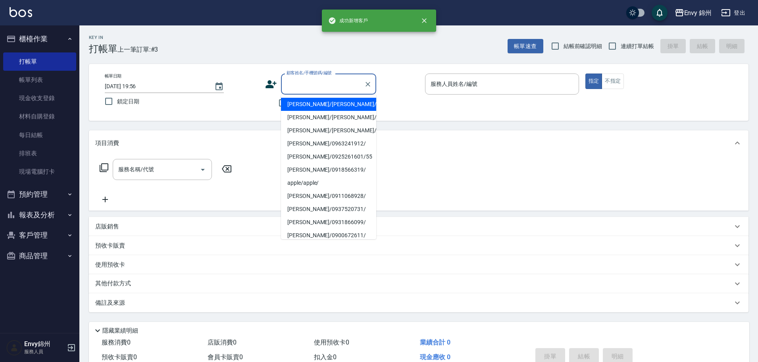
click at [299, 85] on input "顧客姓名/手機號碼/編號" at bounding box center [323, 84] width 76 height 14
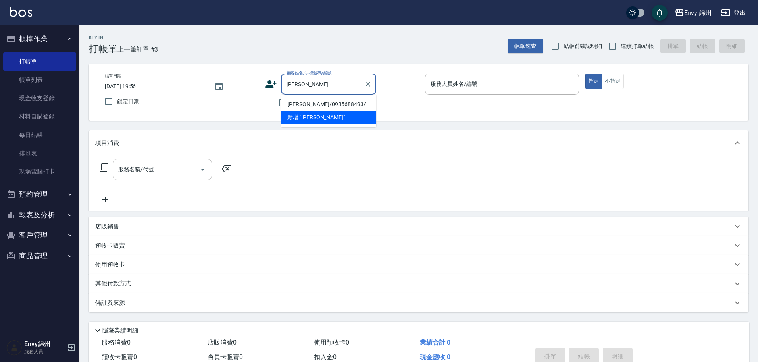
click at [327, 104] on li "[PERSON_NAME]/0935688493/" at bounding box center [328, 104] width 95 height 13
type input "[PERSON_NAME]/0935688493/"
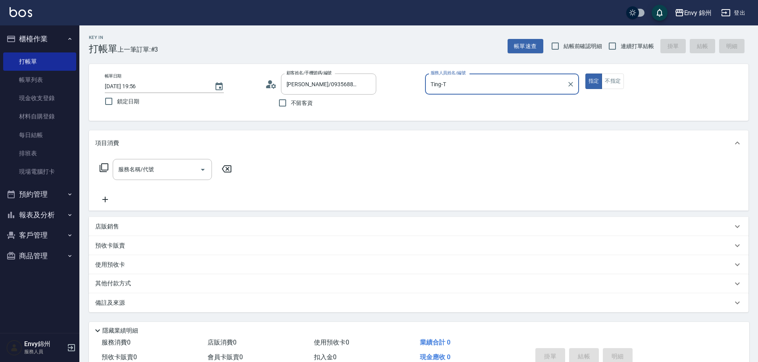
type input "Ting-T"
click at [155, 168] on input "服務名稱/代號" at bounding box center [156, 169] width 80 height 14
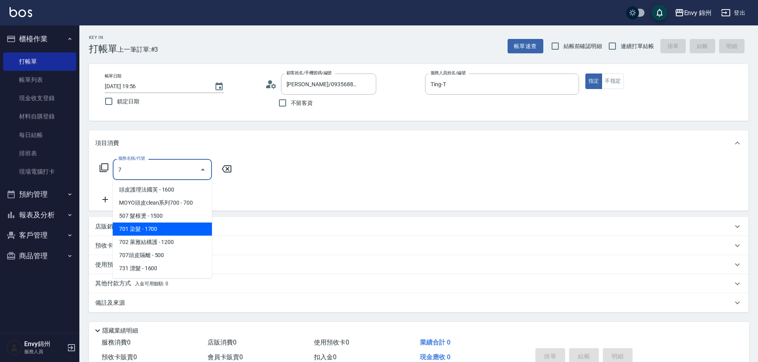
click at [130, 228] on span "701 染髮 - 1700" at bounding box center [162, 228] width 99 height 13
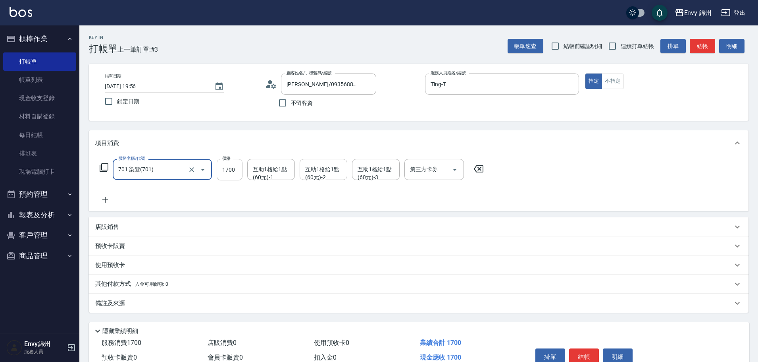
type input "701 染髮(701)"
click at [225, 169] on input "1700" at bounding box center [230, 169] width 26 height 21
type input "1080"
click at [169, 310] on div "備註及來源" at bounding box center [419, 302] width 660 height 19
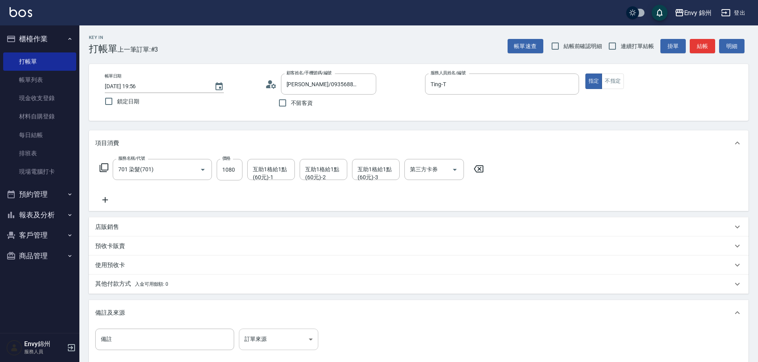
click at [277, 339] on body "Envy 錦州 登出 櫃檯作業 打帳單 帳單列表 現金收支登錄 材料自購登錄 每日結帳 排班表 現場電腦打卡 預約管理 預約管理 單日預約紀錄 單週預約紀錄 …" at bounding box center [379, 226] width 758 height 452
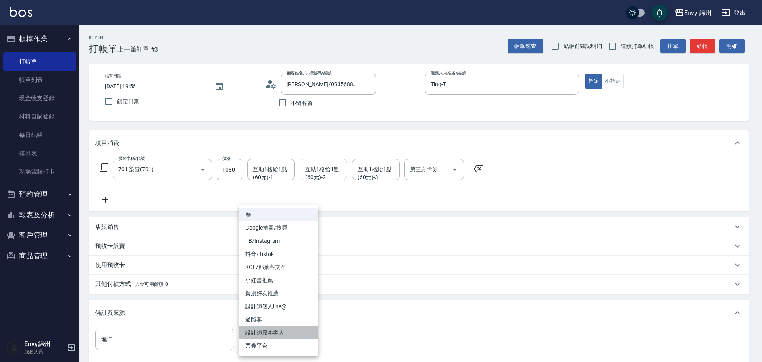
drag, startPoint x: 289, startPoint y: 332, endPoint x: 295, endPoint y: 330, distance: 7.0
click at [289, 332] on li "設計師原本客人" at bounding box center [278, 332] width 79 height 13
type input "設計師原本客人"
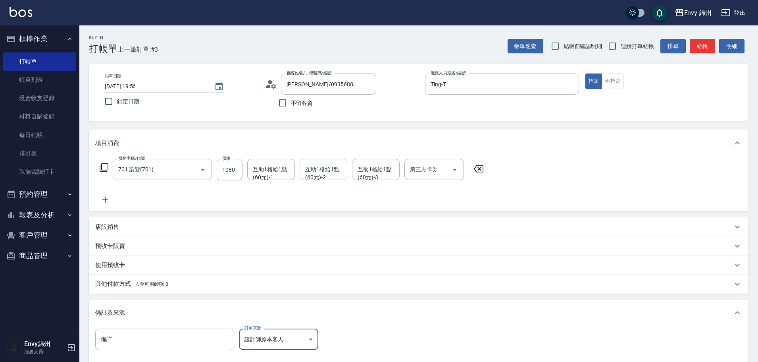
scroll to position [94, 0]
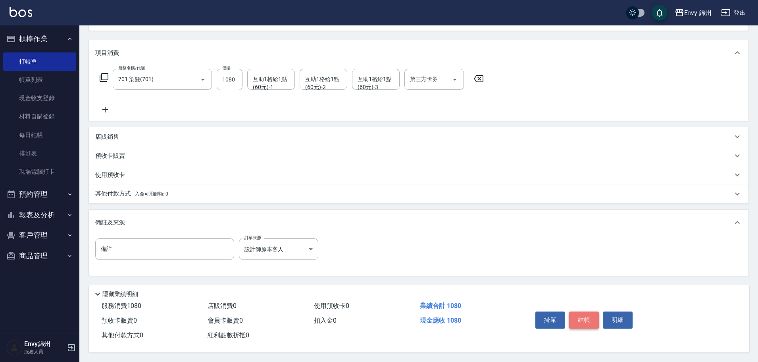
click at [578, 316] on button "結帳" at bounding box center [584, 319] width 30 height 17
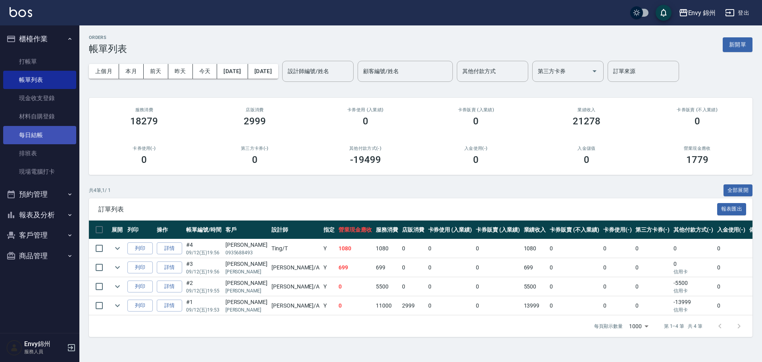
click at [46, 138] on link "每日結帳" at bounding box center [39, 135] width 73 height 18
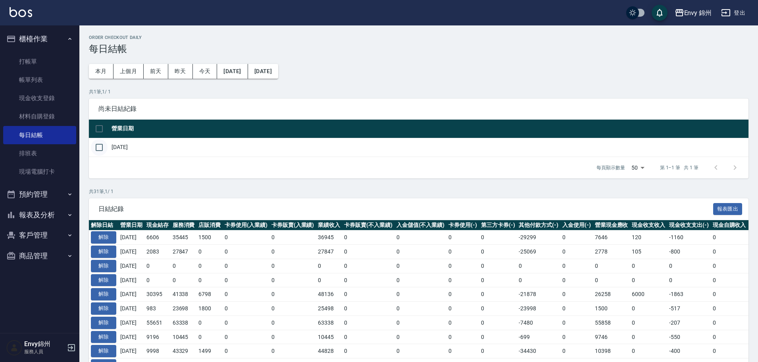
drag, startPoint x: 98, startPoint y: 150, endPoint x: 102, endPoint y: 147, distance: 4.2
click at [99, 150] on input "checkbox" at bounding box center [99, 147] width 17 height 17
checkbox input "true"
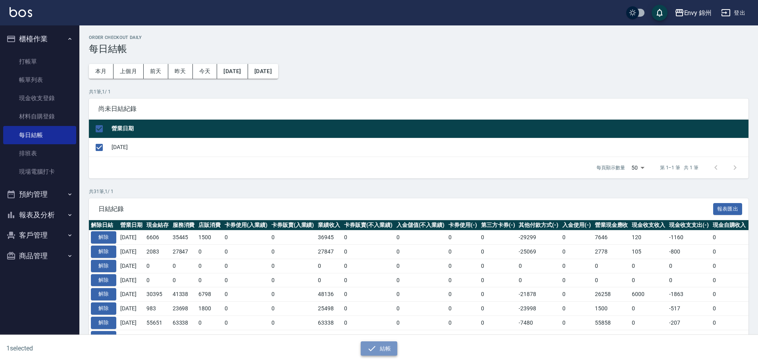
click at [378, 346] on button "結帳" at bounding box center [379, 348] width 37 height 15
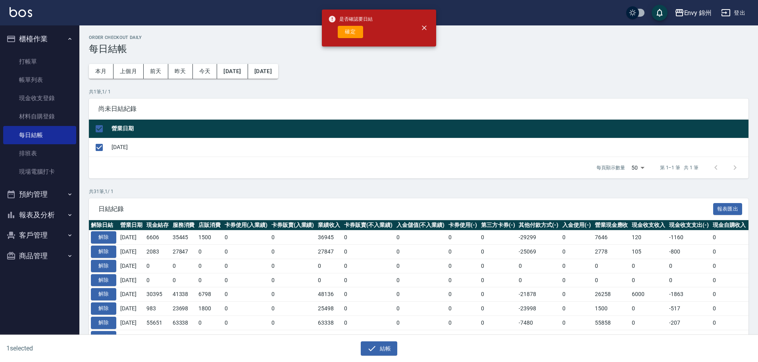
click at [346, 24] on div "是否確認要日結 確定" at bounding box center [350, 28] width 44 height 32
click at [420, 22] on button "close" at bounding box center [424, 27] width 17 height 17
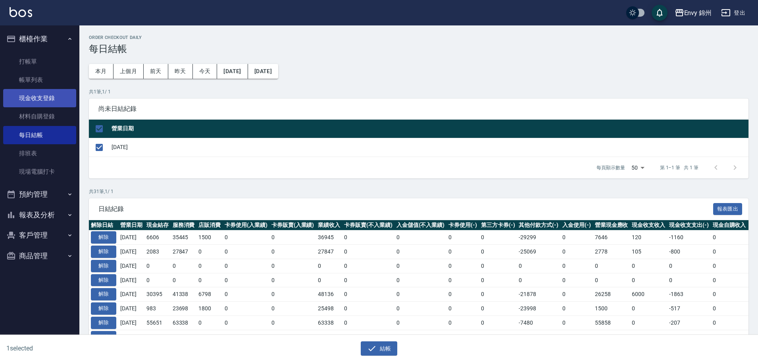
click at [46, 95] on link "現金收支登錄" at bounding box center [39, 98] width 73 height 18
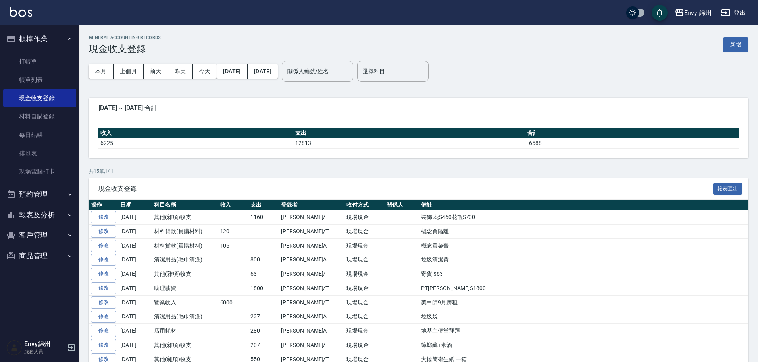
click at [731, 41] on button "新增" at bounding box center [736, 44] width 25 height 15
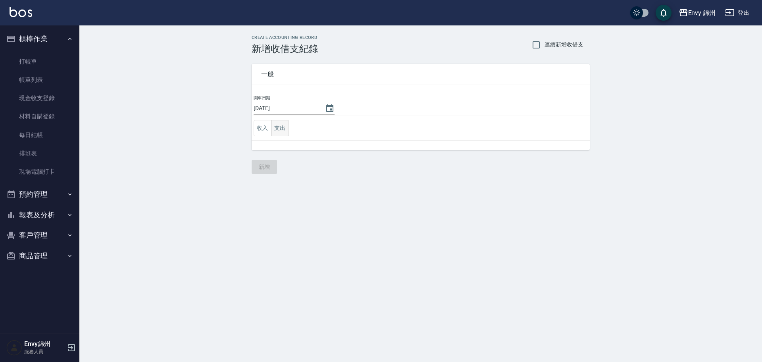
click at [281, 126] on button "支出" at bounding box center [280, 128] width 18 height 16
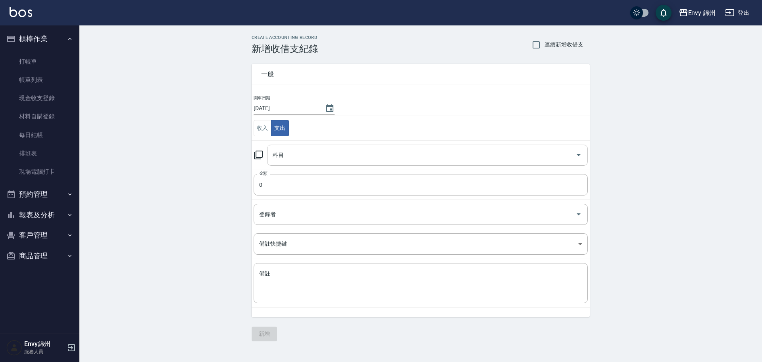
drag, startPoint x: 322, startPoint y: 145, endPoint x: 313, endPoint y: 151, distance: 10.9
click at [322, 145] on div "科目" at bounding box center [427, 155] width 321 height 21
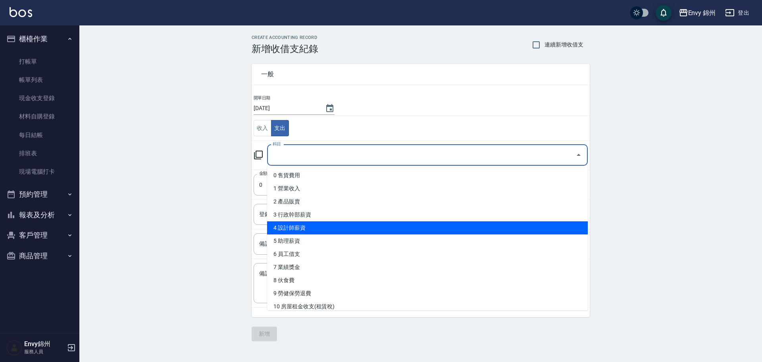
scroll to position [119, 0]
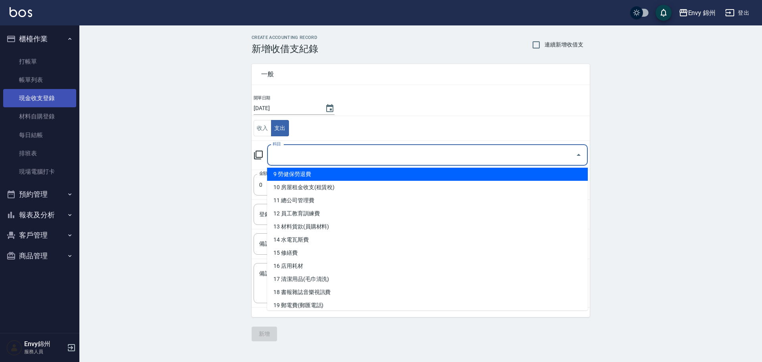
click at [22, 101] on link "現金收支登錄" at bounding box center [39, 98] width 73 height 18
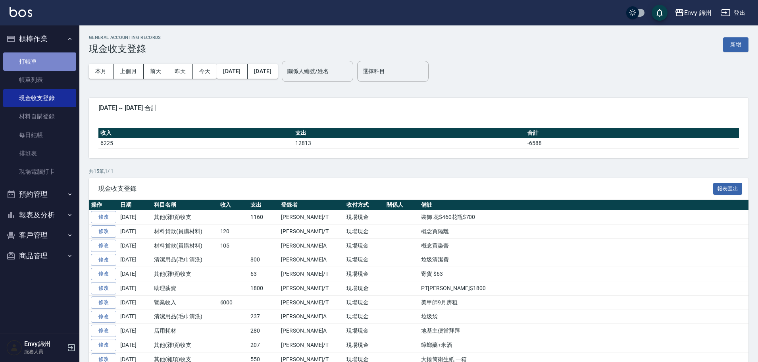
click at [35, 60] on link "打帳單" at bounding box center [39, 61] width 73 height 18
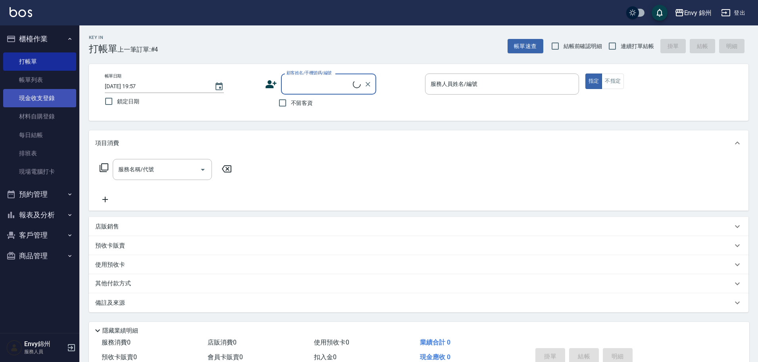
click at [45, 104] on link "現金收支登錄" at bounding box center [39, 98] width 73 height 18
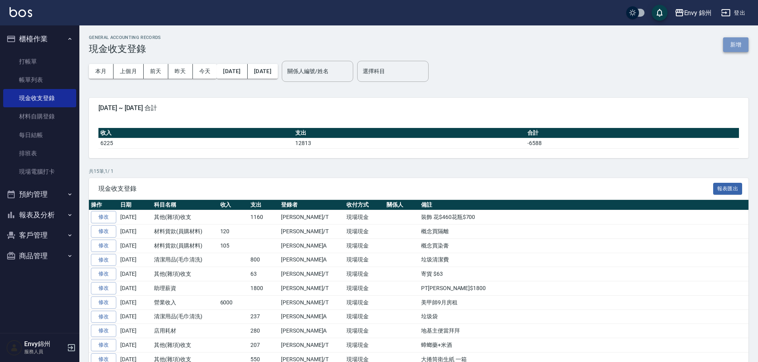
click at [738, 50] on button "新增" at bounding box center [736, 44] width 25 height 15
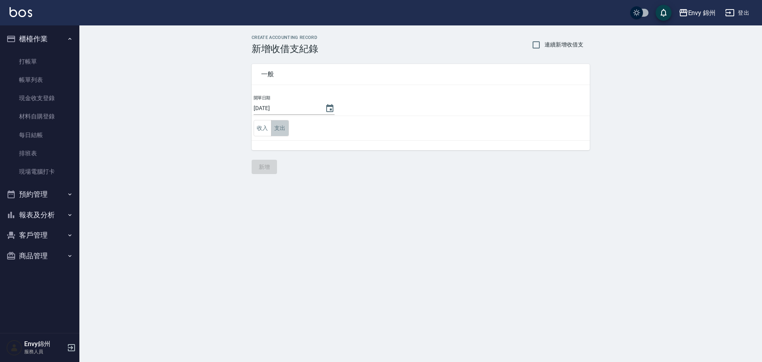
click at [284, 130] on button "支出" at bounding box center [280, 128] width 18 height 16
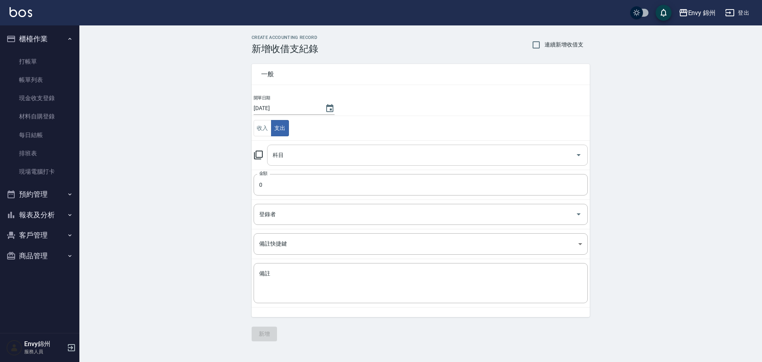
click at [279, 162] on div "科目" at bounding box center [427, 155] width 321 height 21
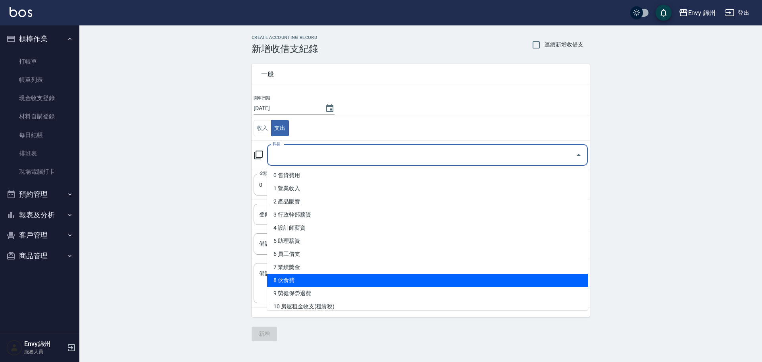
scroll to position [119, 0]
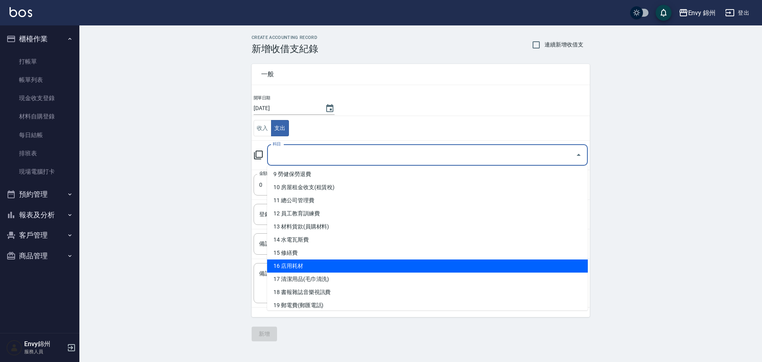
click at [304, 266] on li "16 店用耗材" at bounding box center [427, 265] width 321 height 13
type input "16 店用耗材"
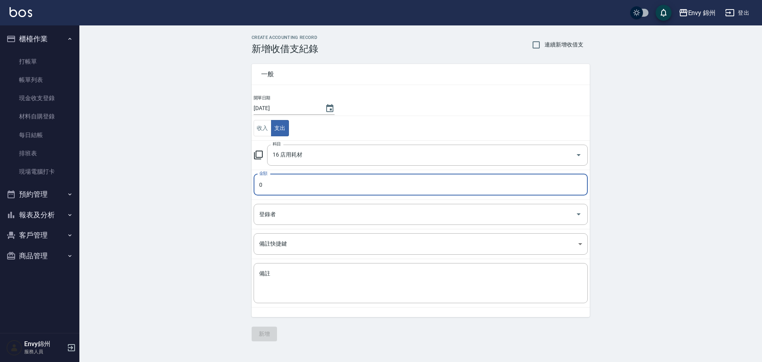
click at [272, 183] on input "0" at bounding box center [421, 184] width 334 height 21
type input "0430"
click at [291, 218] on input "登錄者" at bounding box center [414, 214] width 315 height 14
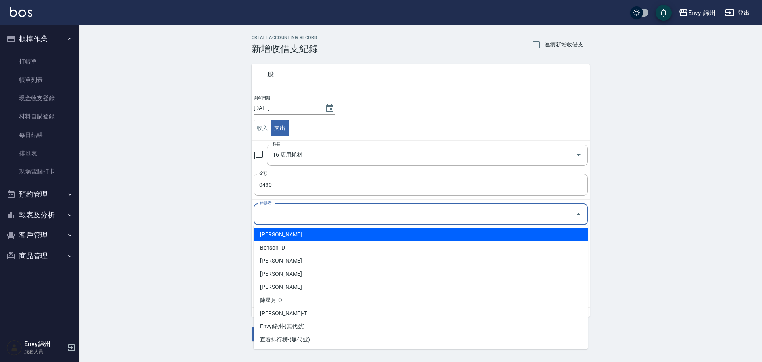
click at [295, 233] on li "[PERSON_NAME]" at bounding box center [421, 234] width 334 height 13
type input "[PERSON_NAME]"
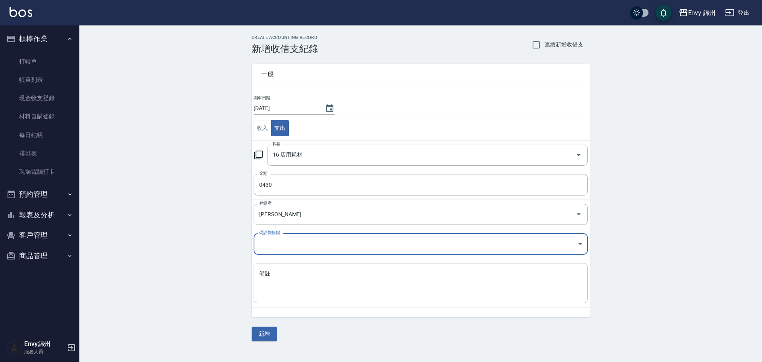
drag, startPoint x: 305, startPoint y: 300, endPoint x: 308, endPoint y: 295, distance: 5.7
click at [307, 296] on div "x 備註" at bounding box center [421, 283] width 334 height 40
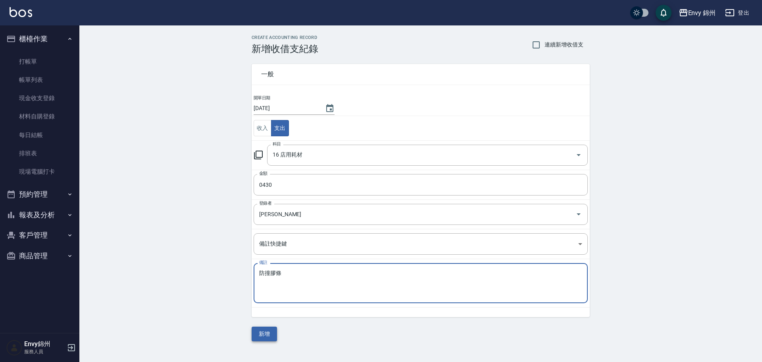
type textarea "防撞膠條"
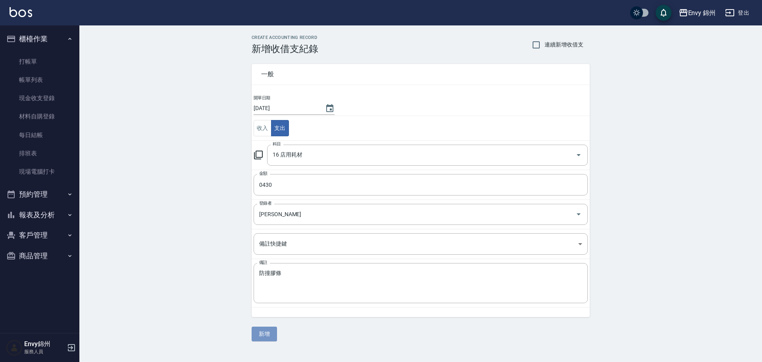
click at [268, 334] on button "新增" at bounding box center [264, 333] width 25 height 15
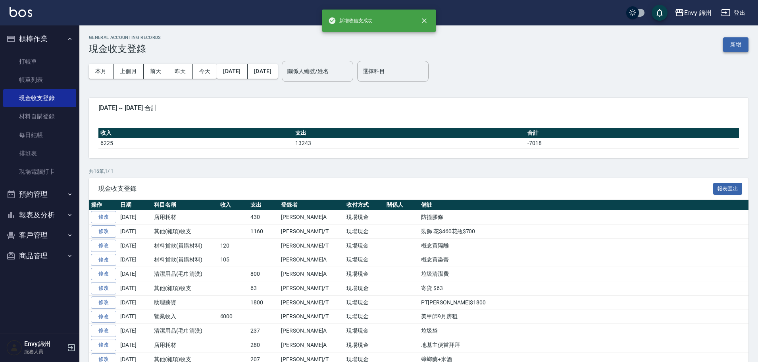
click at [730, 42] on button "新增" at bounding box center [736, 44] width 25 height 15
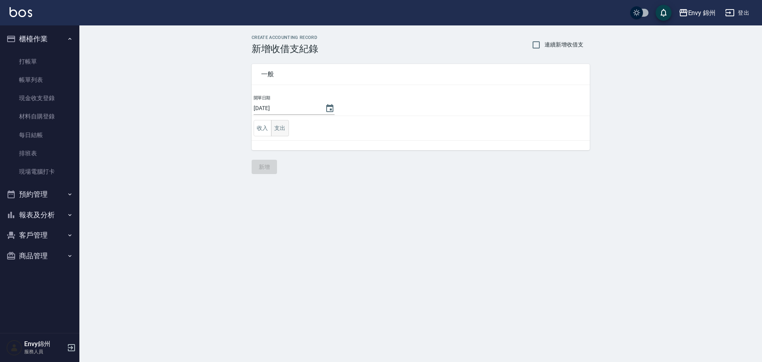
click at [282, 123] on button "支出" at bounding box center [280, 128] width 18 height 16
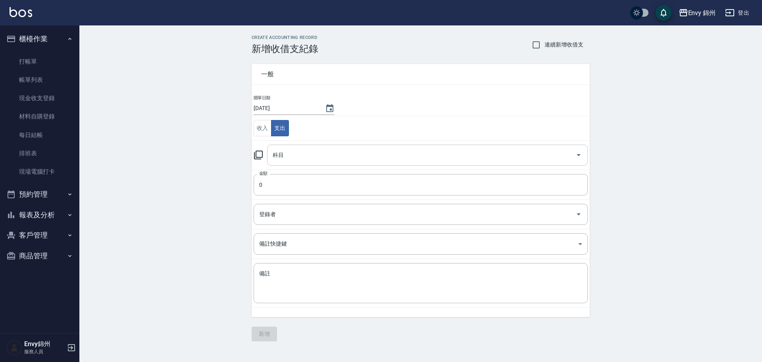
click at [297, 161] on input "科目" at bounding box center [422, 155] width 302 height 14
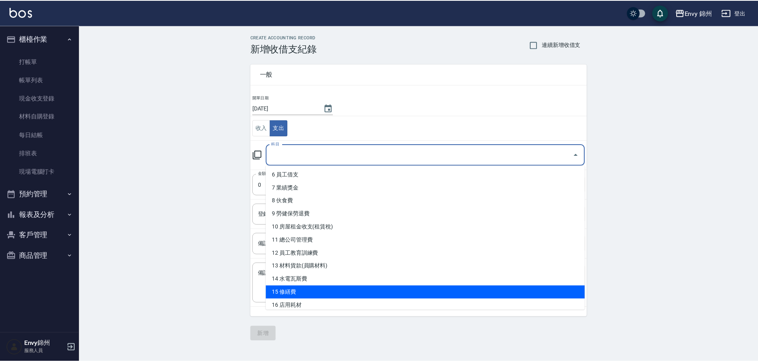
scroll to position [119, 0]
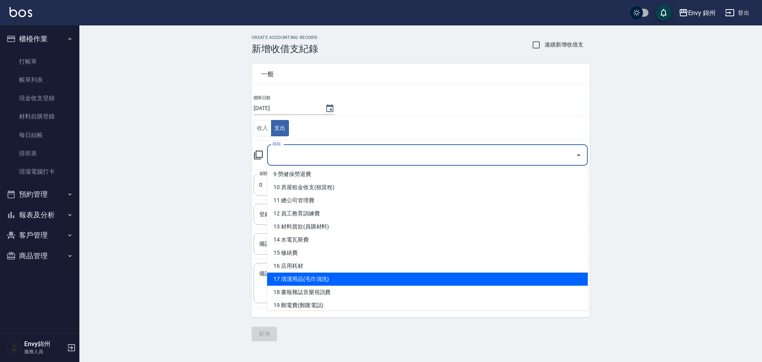
click at [320, 278] on li "17 清潔用品(毛巾清洗)" at bounding box center [427, 278] width 321 height 13
type input "17 清潔用品(毛巾清洗)"
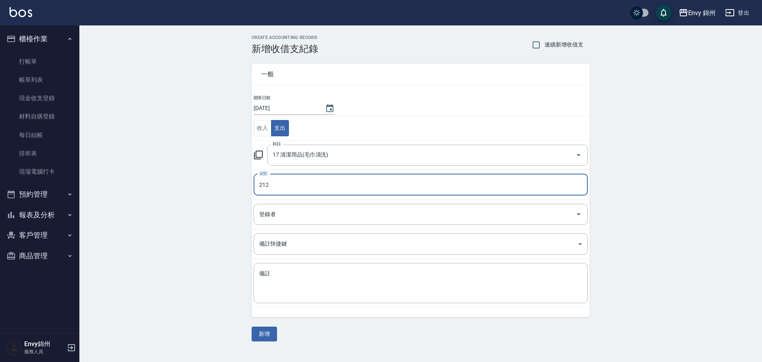
type input "212"
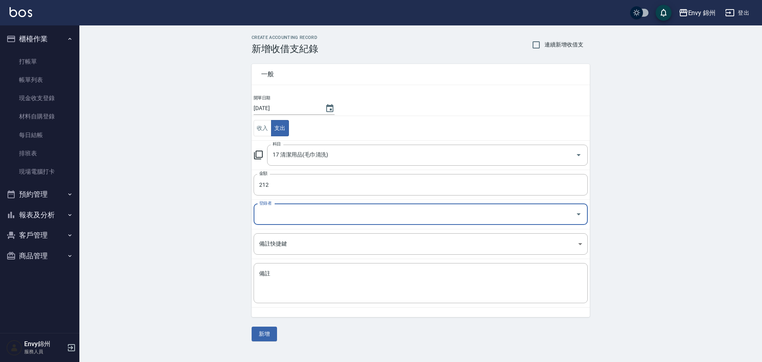
click at [295, 215] on input "登錄者" at bounding box center [414, 214] width 315 height 14
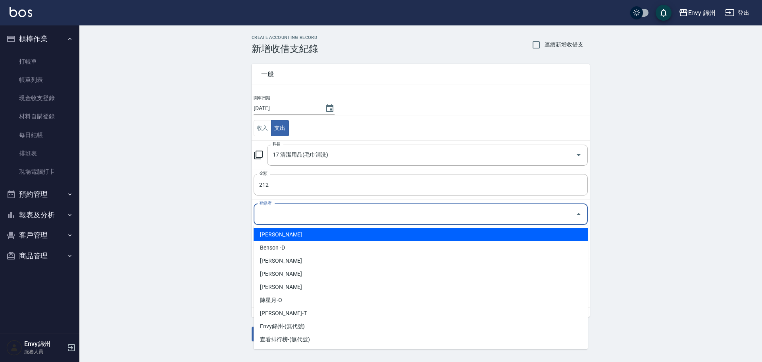
drag, startPoint x: 284, startPoint y: 239, endPoint x: 291, endPoint y: 247, distance: 9.6
click at [284, 239] on li "[PERSON_NAME]" at bounding box center [421, 234] width 334 height 13
type input "[PERSON_NAME]"
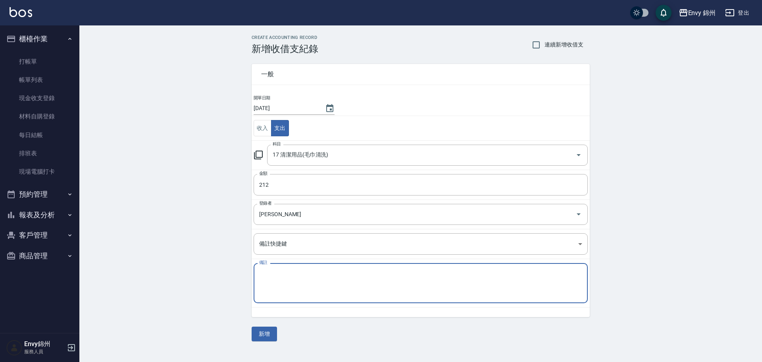
click at [305, 286] on textarea "備註" at bounding box center [420, 283] width 323 height 27
type textarea "ㄈ"
type textarea "魔術靈+垃圾袋"
click at [272, 335] on button "新增" at bounding box center [264, 333] width 25 height 15
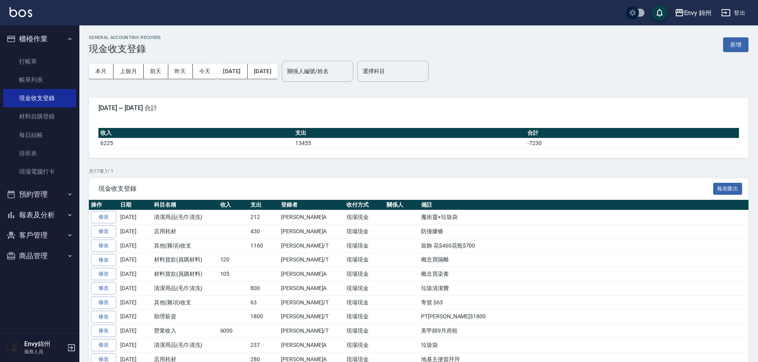
click at [101, 214] on link "修改" at bounding box center [103, 217] width 25 height 12
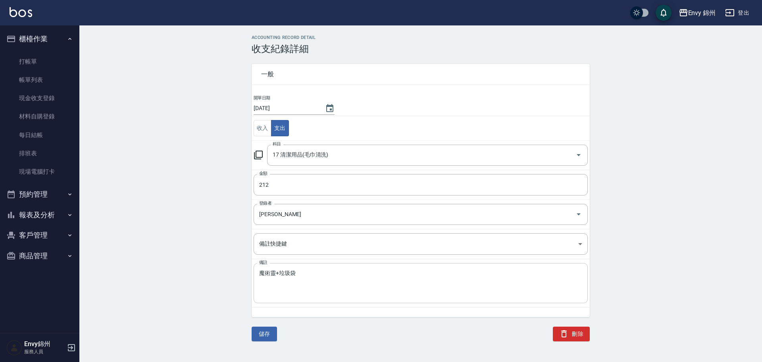
click at [278, 277] on textarea "魔術靈+垃圾袋" at bounding box center [420, 283] width 323 height 27
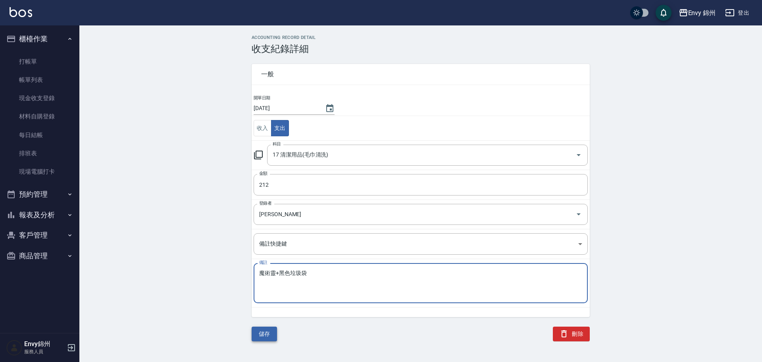
type textarea "魔術靈+黑色垃圾袋"
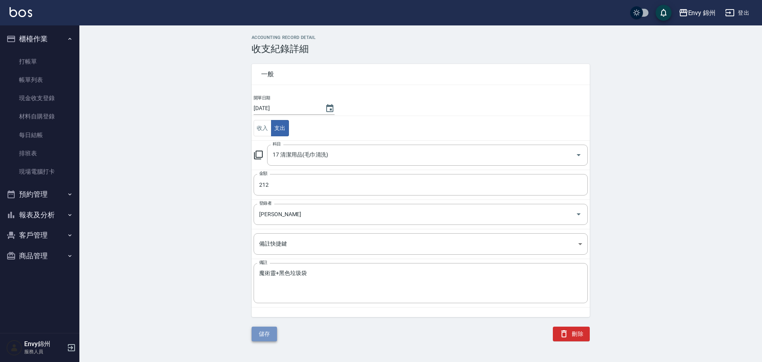
click at [268, 333] on button "儲存" at bounding box center [264, 333] width 25 height 15
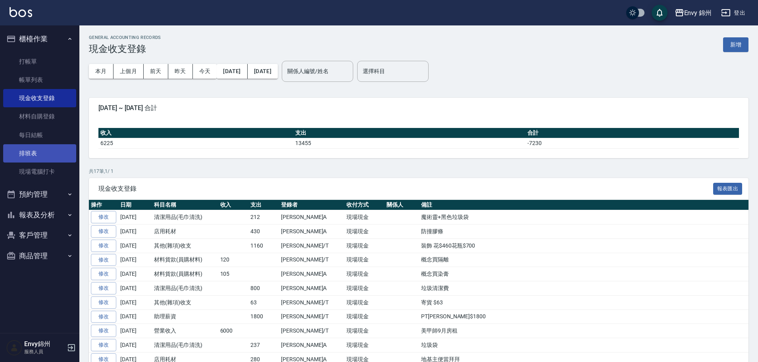
click at [29, 144] on link "排班表" at bounding box center [39, 153] width 73 height 18
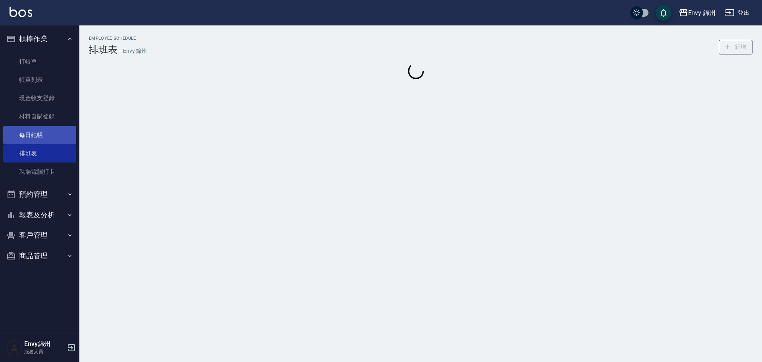
click at [30, 138] on link "每日結帳" at bounding box center [39, 135] width 73 height 18
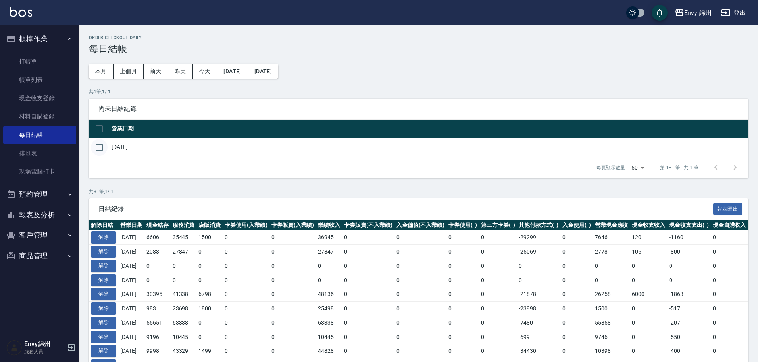
click at [101, 149] on input "checkbox" at bounding box center [99, 147] width 17 height 17
checkbox input "true"
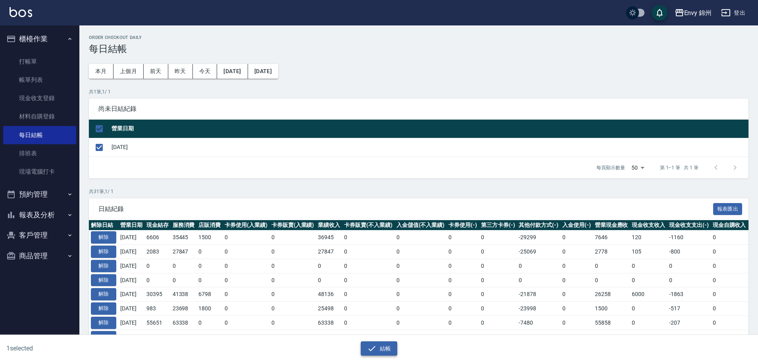
click at [384, 343] on button "結帳" at bounding box center [379, 348] width 37 height 15
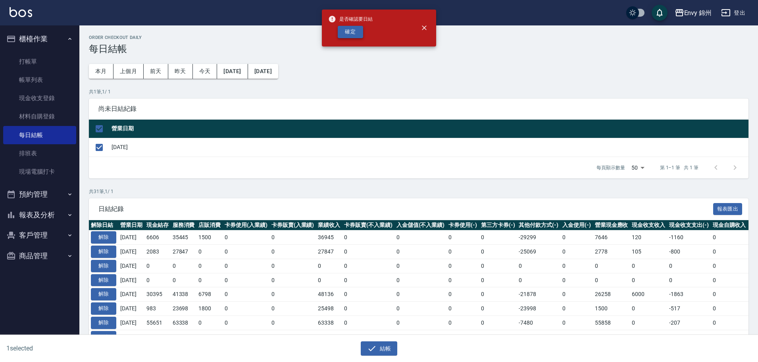
click at [351, 31] on button "確定" at bounding box center [350, 32] width 25 height 12
checkbox input "false"
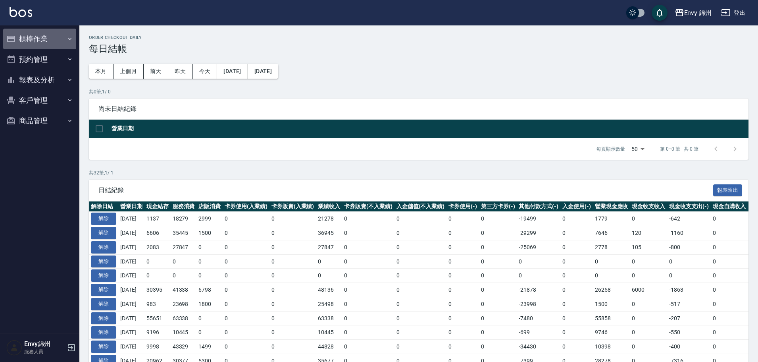
click at [19, 38] on button "櫃檯作業" at bounding box center [39, 39] width 73 height 21
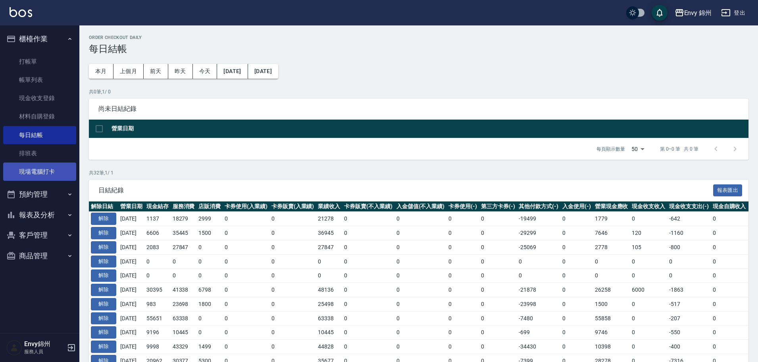
click at [50, 171] on link "現場電腦打卡" at bounding box center [39, 171] width 73 height 18
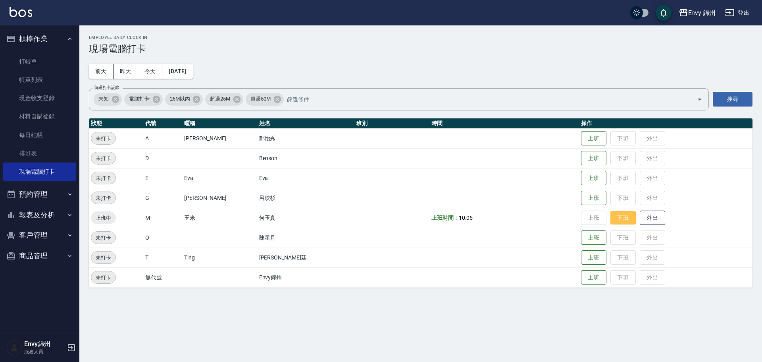
click at [611, 220] on button "下班" at bounding box center [623, 218] width 25 height 14
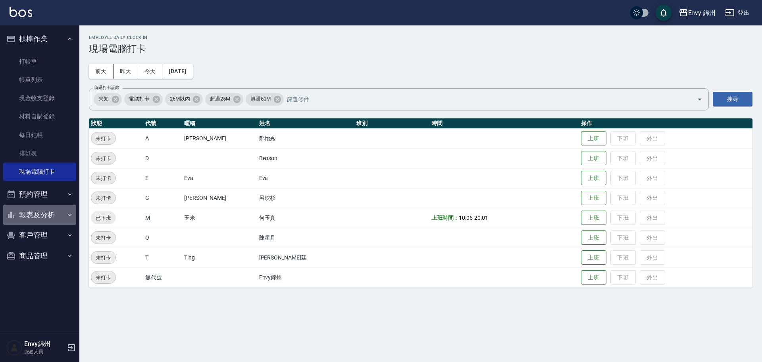
click at [33, 208] on button "報表及分析" at bounding box center [39, 215] width 73 height 21
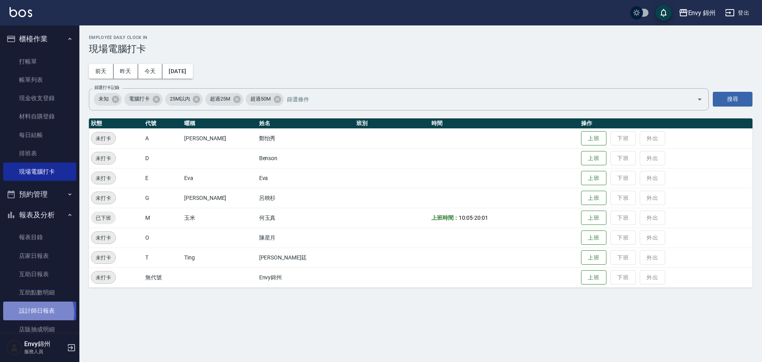
click at [36, 313] on link "設計師日報表" at bounding box center [39, 310] width 73 height 18
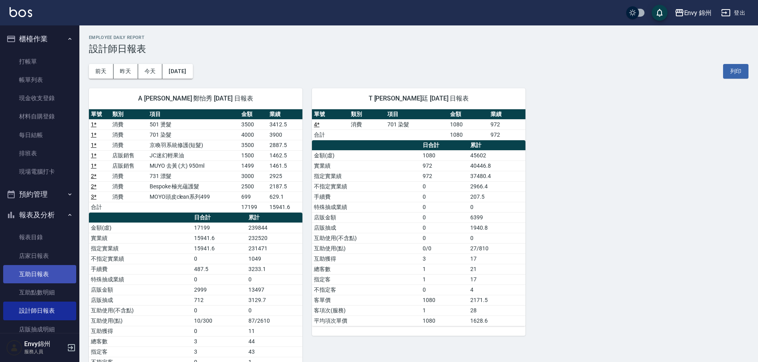
click at [32, 280] on link "互助日報表" at bounding box center [39, 274] width 73 height 18
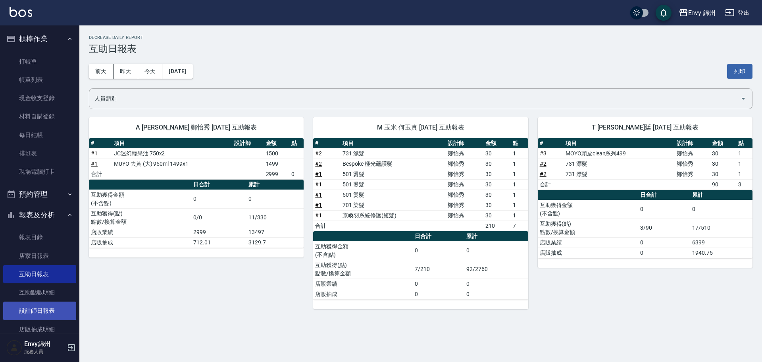
click at [21, 311] on link "設計師日報表" at bounding box center [39, 310] width 73 height 18
